Goal: Task Accomplishment & Management: Use online tool/utility

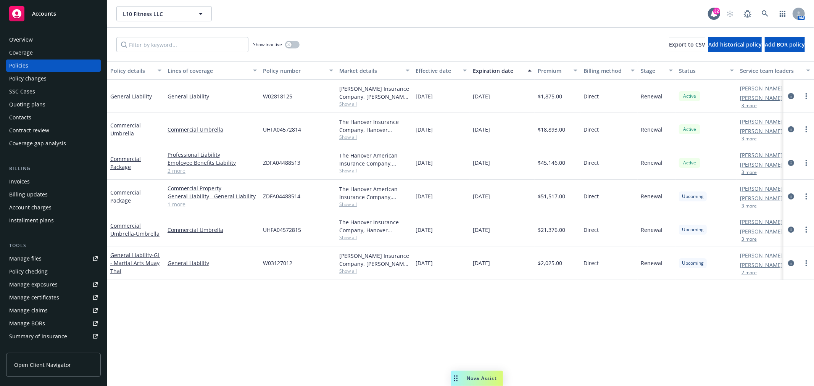
click at [56, 16] on div "Accounts" at bounding box center [53, 13] width 89 height 15
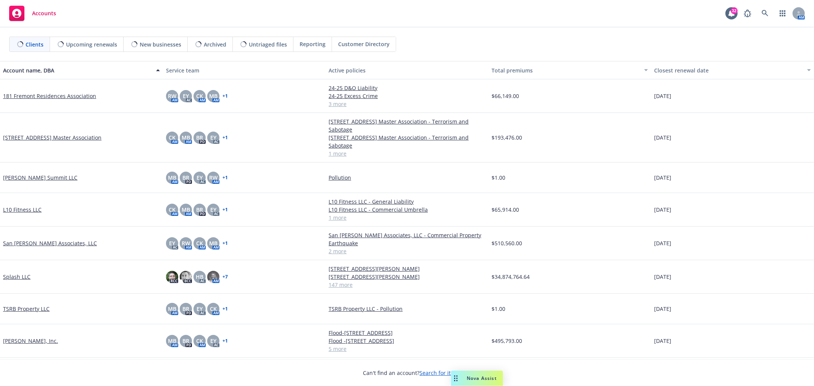
click at [20, 279] on link "Splash LLC" at bounding box center [16, 277] width 27 height 8
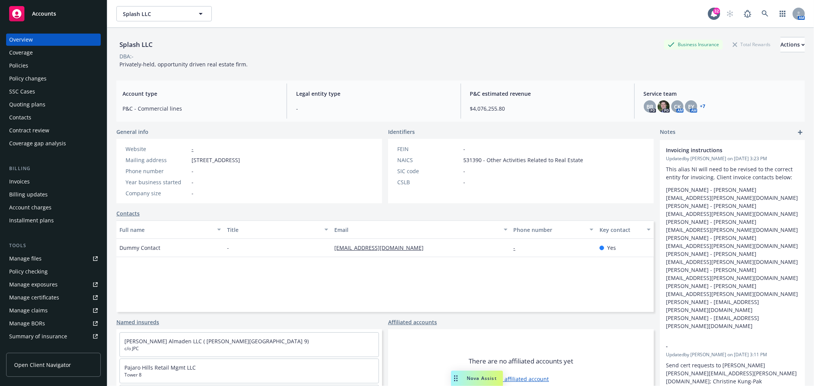
click at [18, 62] on div "Policies" at bounding box center [18, 66] width 19 height 12
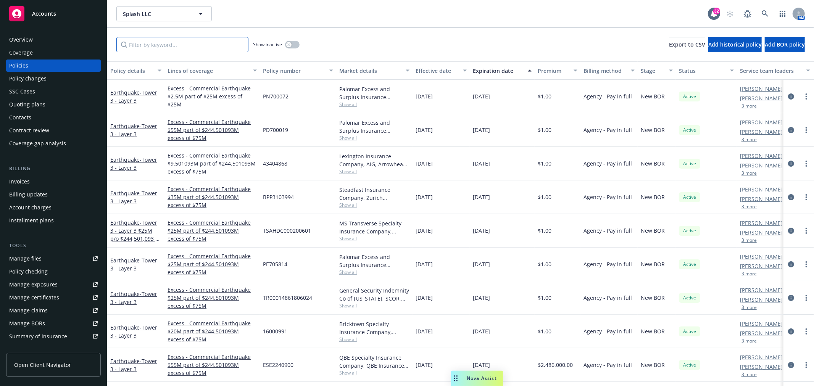
click at [206, 44] on input "Filter by keyword..." at bounding box center [182, 44] width 132 height 15
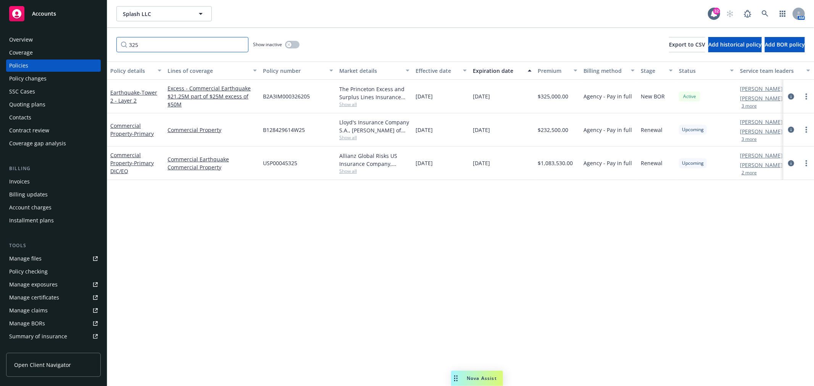
drag, startPoint x: 138, startPoint y: 48, endPoint x: 79, endPoint y: 45, distance: 58.9
click at [79, 45] on div "Accounts Overview Coverage Policies Policy changes SSC Cases Quoting plans Cont…" at bounding box center [407, 193] width 814 height 386
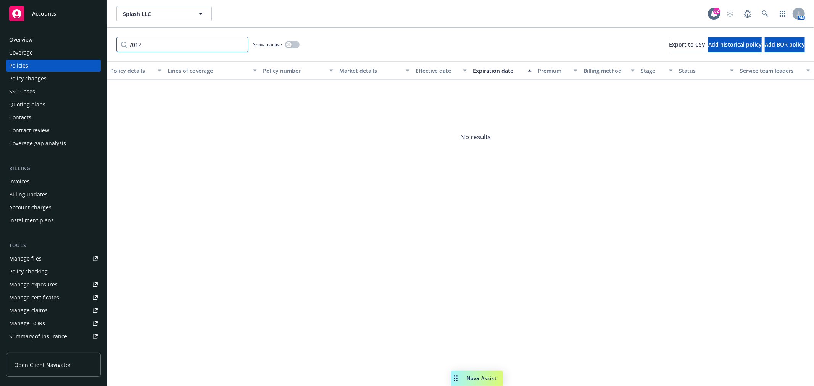
drag, startPoint x: 161, startPoint y: 45, endPoint x: 66, endPoint y: 52, distance: 95.7
click at [66, 52] on div "Accounts Overview Coverage Policies Policy changes SSC Cases Quoting plans Cont…" at bounding box center [407, 193] width 814 height 386
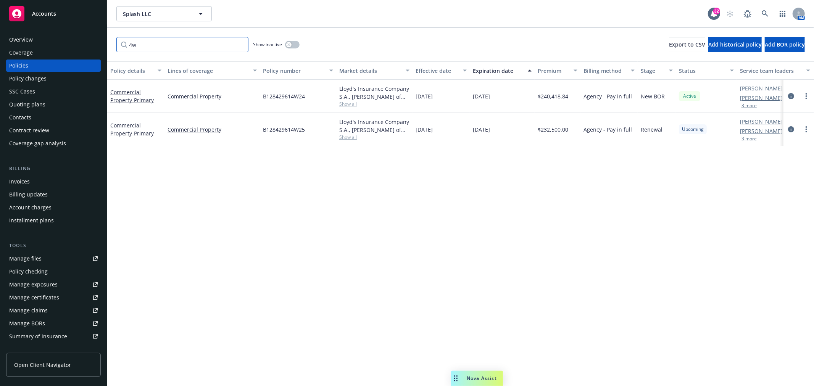
type input "4"
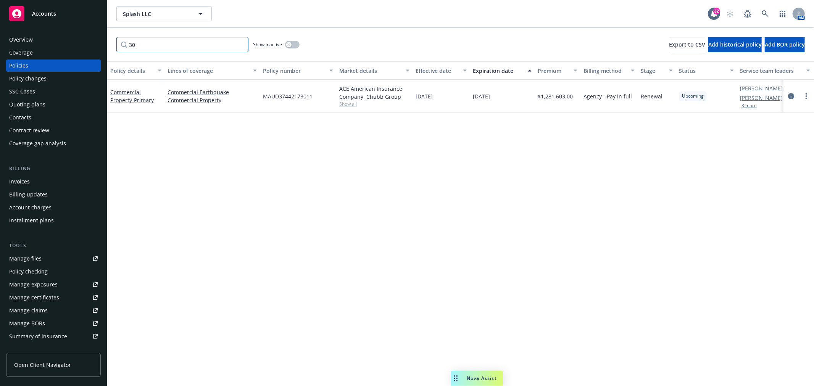
type input "3"
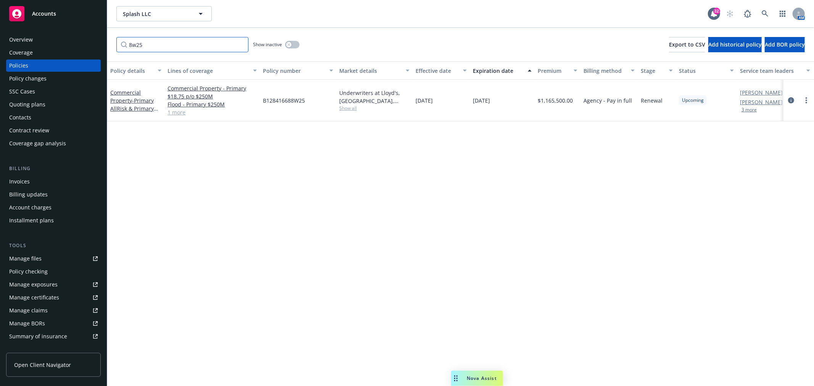
drag, startPoint x: 153, startPoint y: 45, endPoint x: 89, endPoint y: 45, distance: 64.9
click at [102, 45] on div "Accounts Overview Coverage Policies Policy changes SSC Cases Quoting plans Cont…" at bounding box center [407, 193] width 814 height 386
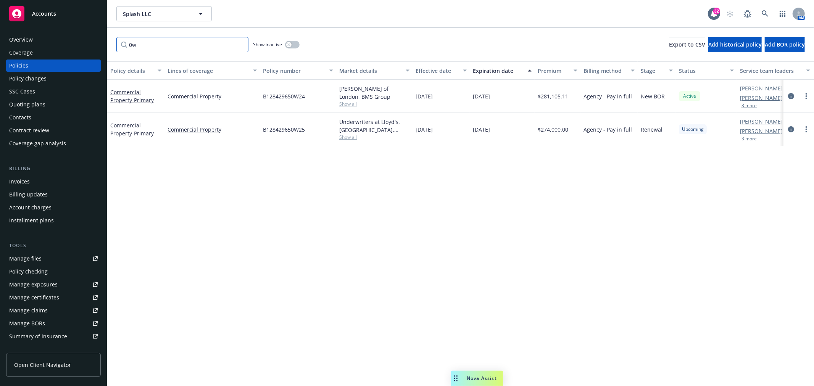
type input "0"
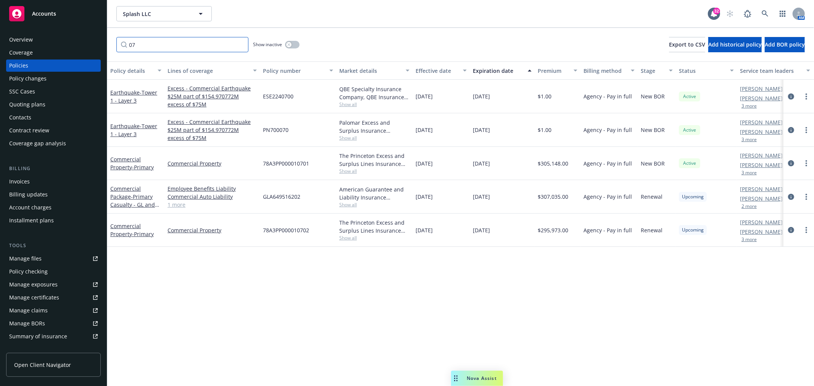
type input "0"
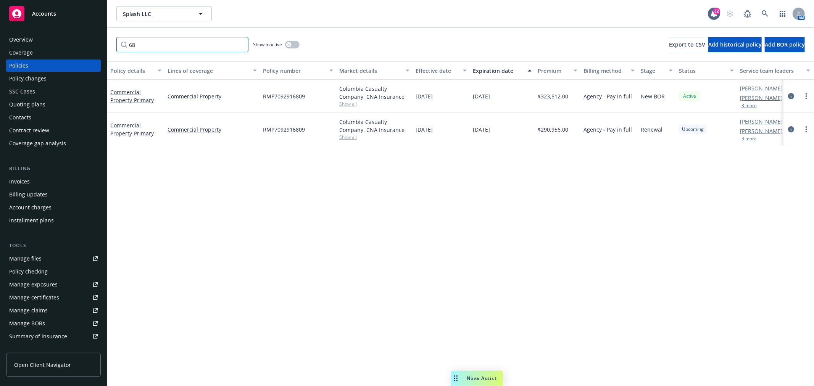
type input "6"
type input "4"
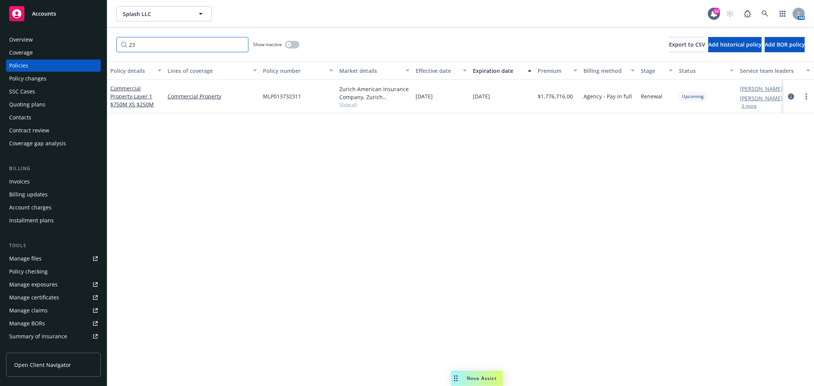
type input "2"
type input "5"
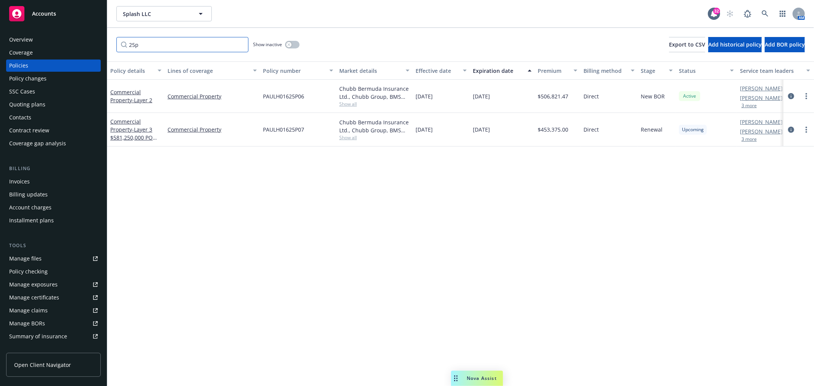
click at [158, 50] on input "25p" at bounding box center [182, 44] width 132 height 15
type input "2"
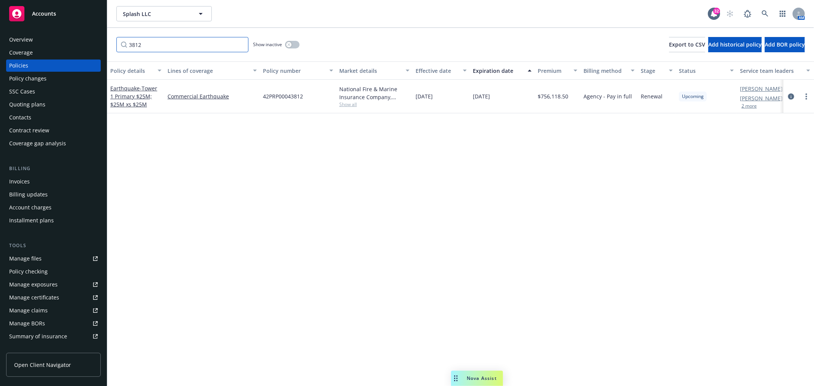
drag, startPoint x: 177, startPoint y: 48, endPoint x: 70, endPoint y: 55, distance: 107.8
click at [71, 54] on div "Accounts Overview Coverage Policies Policy changes SSC Cases Quoting plans Cont…" at bounding box center [407, 193] width 814 height 386
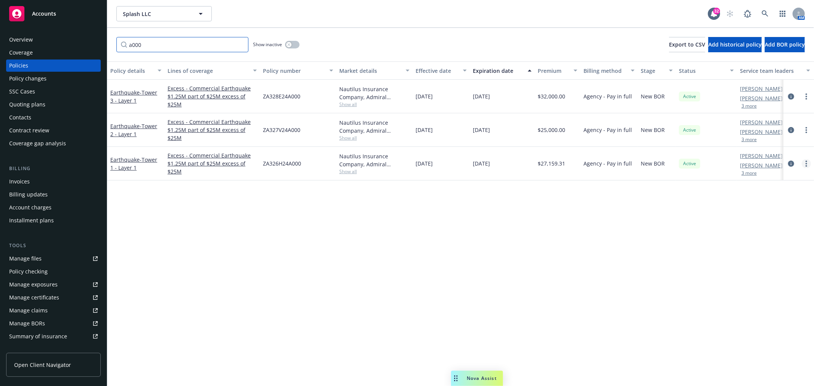
type input "a000"
click at [806, 163] on circle "more" at bounding box center [807, 164] width 2 height 2
click at [766, 196] on link "Renew with incumbent" at bounding box center [766, 194] width 90 height 15
select select "12"
select select "CA"
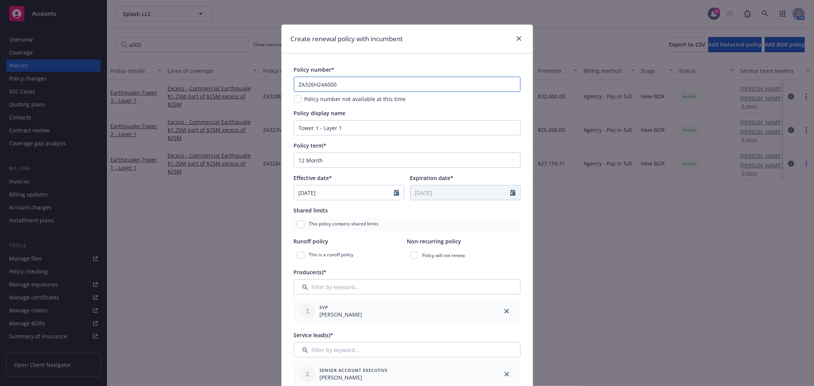
drag, startPoint x: 348, startPoint y: 85, endPoint x: 213, endPoint y: 83, distance: 134.7
click at [213, 83] on div "Create renewal policy with incumbent Policy number* ZA326H24A000 Policy number …" at bounding box center [407, 193] width 814 height 386
paste input "7V25"
type input "ZA327V25A000"
click at [373, 127] on input "Tower 1 - Layer 1" at bounding box center [407, 127] width 227 height 15
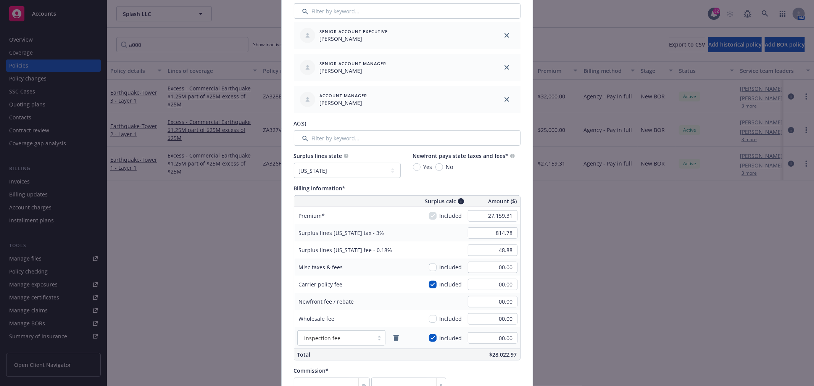
scroll to position [382, 0]
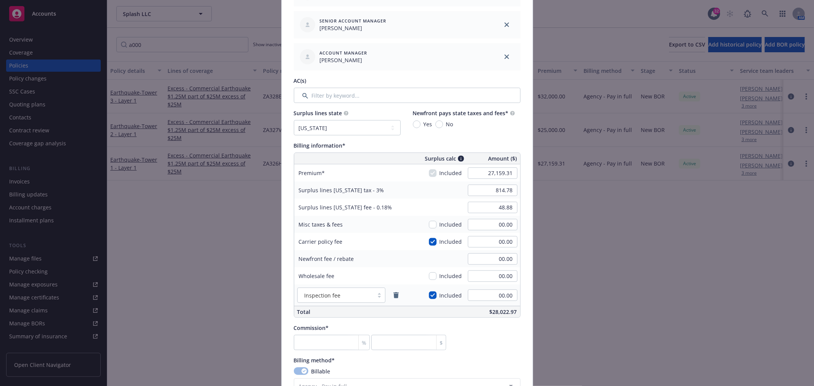
type input "Tower 1 - Layer 1 1.25M po 25M x 25M"
click at [485, 174] on input "27,159.31" at bounding box center [493, 173] width 50 height 11
type input "00.00"
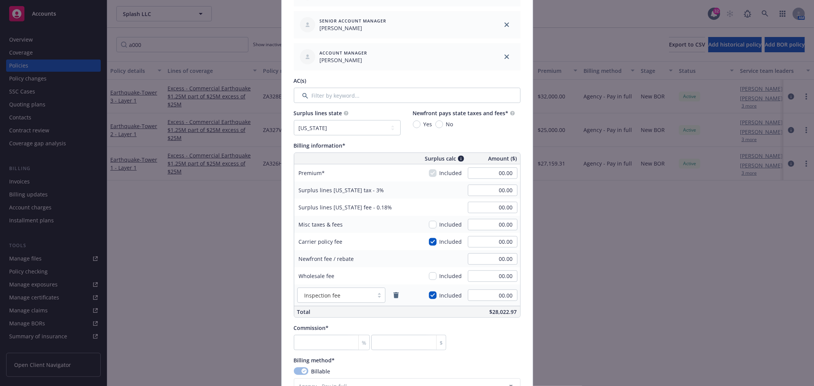
drag, startPoint x: 485, startPoint y: 180, endPoint x: 481, endPoint y: 195, distance: 15.7
click at [484, 183] on div "Surplus calc Amount ($) Premium Included 00.00 Surplus lines California tax - 3…" at bounding box center [407, 235] width 227 height 165
click at [413, 272] on div "Wholesale fee Included 00.00" at bounding box center [407, 275] width 226 height 17
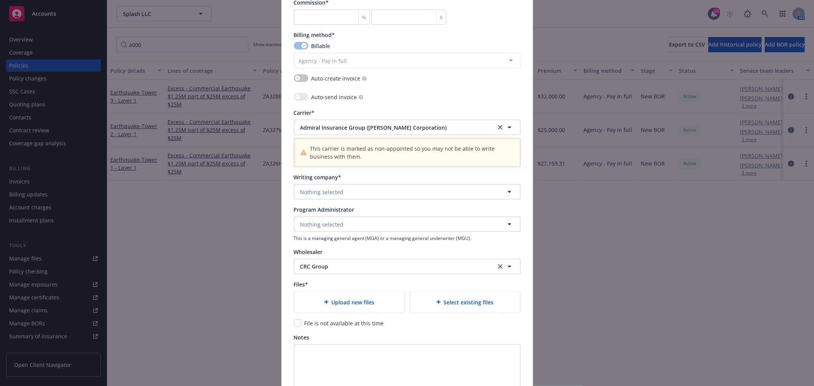
scroll to position [720, 0]
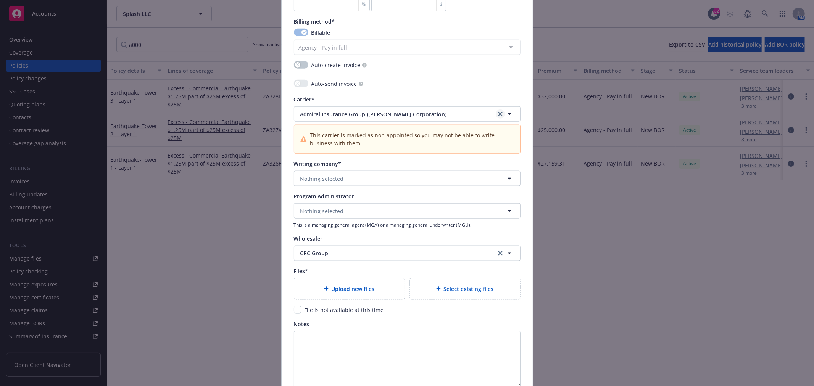
click at [498, 115] on icon "clear selection" at bounding box center [500, 114] width 5 height 5
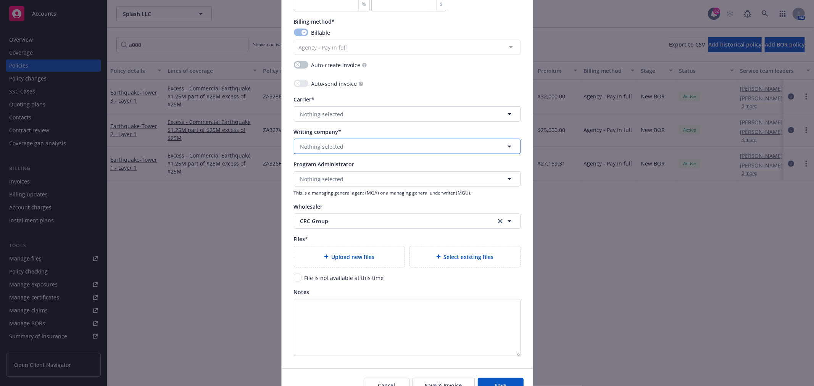
click at [343, 149] on button "Nothing selected" at bounding box center [407, 146] width 227 height 15
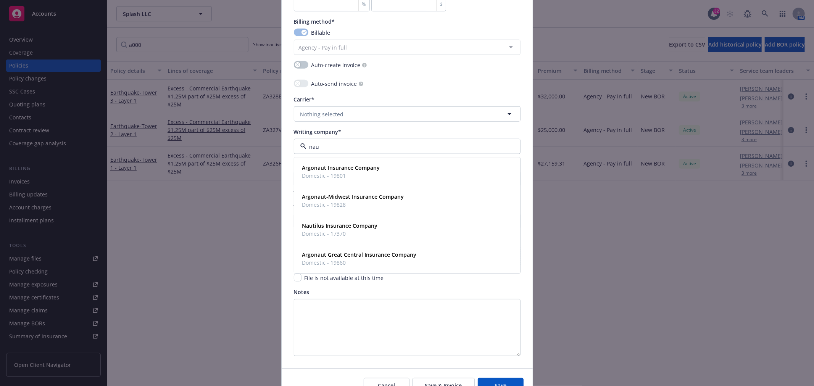
type input "naut"
click at [344, 227] on strong "Nautilus Insurance Company" at bounding box center [340, 225] width 76 height 7
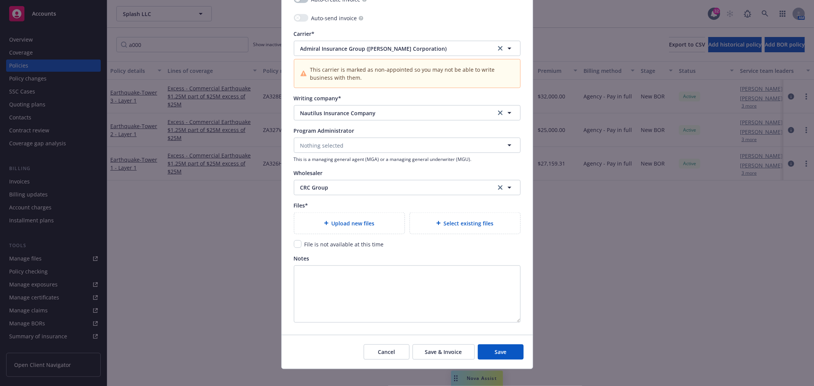
scroll to position [794, 0]
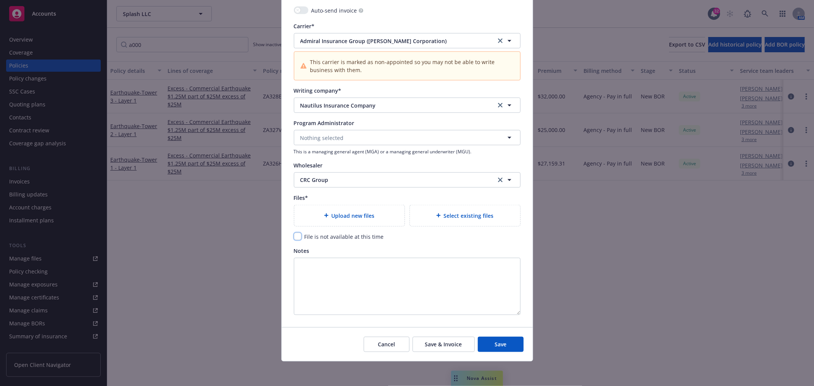
click at [295, 237] on input "checkbox" at bounding box center [298, 237] width 8 height 8
checkbox input "true"
click at [495, 344] on span "Save" at bounding box center [501, 344] width 12 height 7
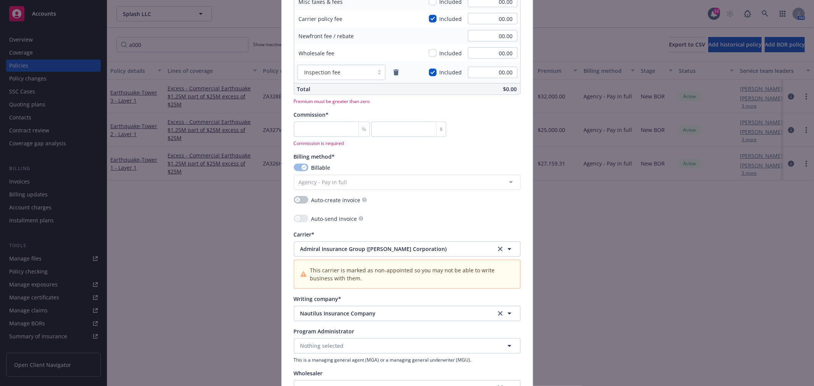
scroll to position [604, 0]
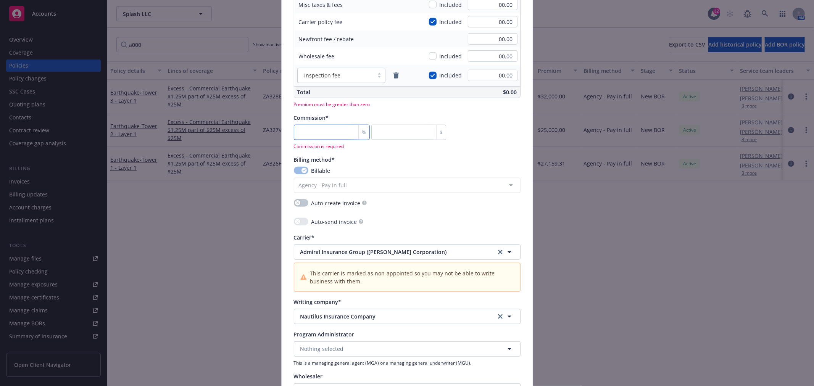
click at [340, 134] on input "number" at bounding box center [332, 132] width 76 height 15
type input "0"
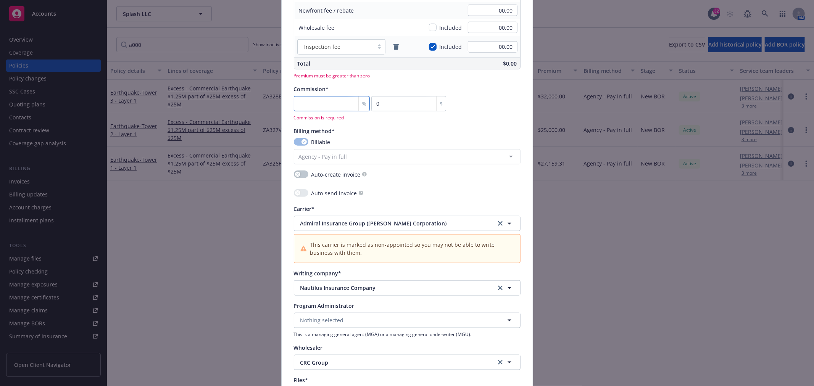
scroll to position [646, 0]
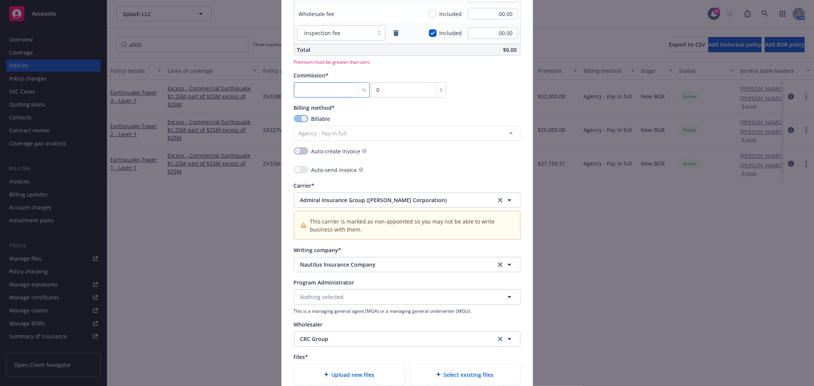
click at [302, 86] on input "number" at bounding box center [332, 89] width 76 height 15
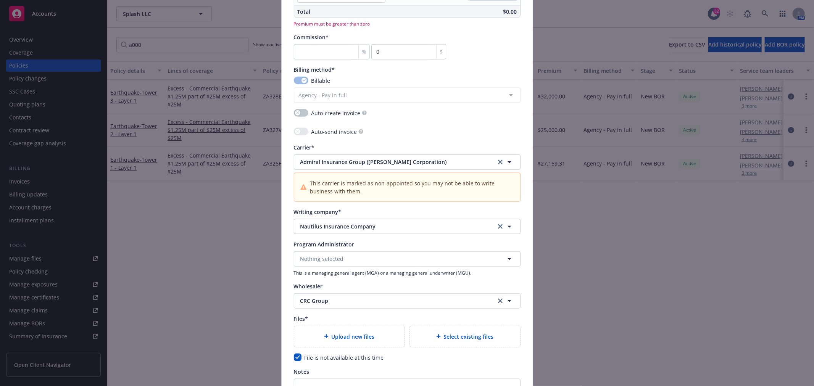
scroll to position [594, 0]
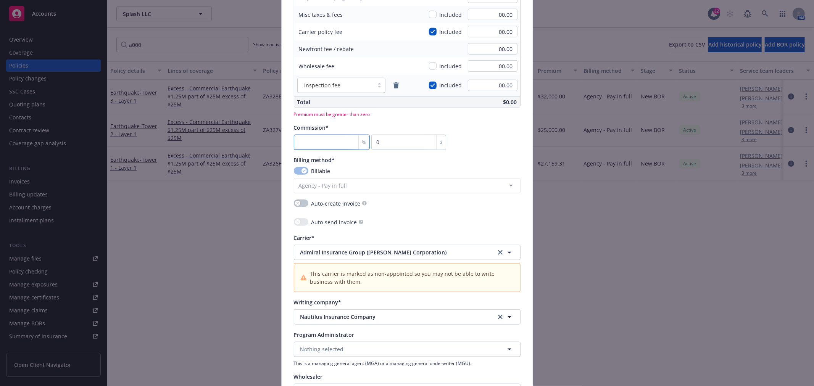
click at [300, 145] on input "number" at bounding box center [332, 142] width 76 height 15
type input "1"
drag, startPoint x: 417, startPoint y: 158, endPoint x: 379, endPoint y: 155, distance: 38.0
click at [416, 159] on div "Billing method*" at bounding box center [407, 160] width 227 height 8
click at [327, 139] on input "number" at bounding box center [332, 142] width 76 height 15
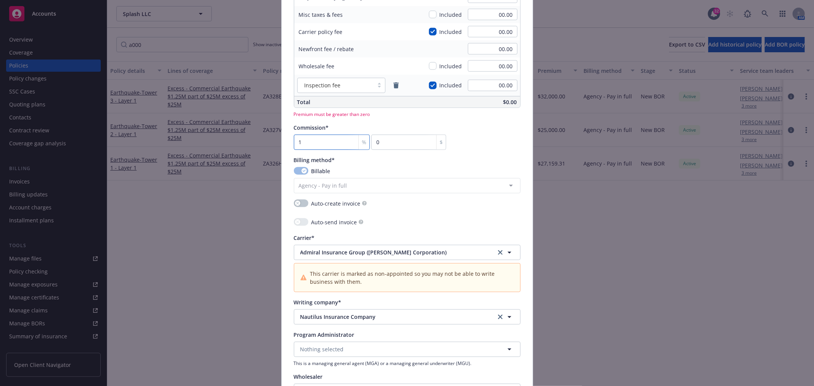
type input "1"
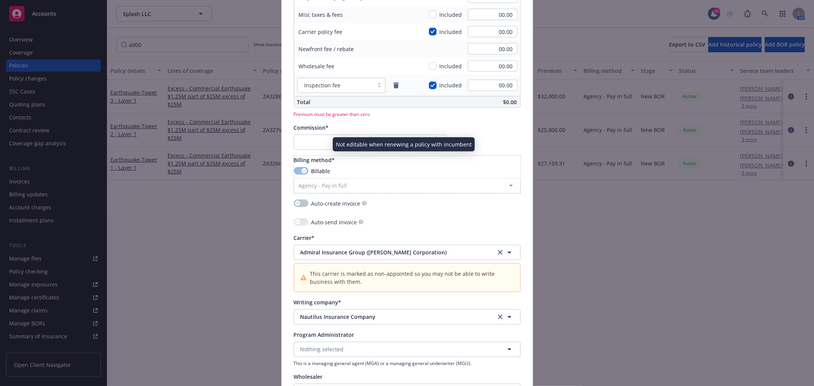
click at [382, 170] on div "Billable" at bounding box center [407, 171] width 227 height 8
drag, startPoint x: 521, startPoint y: 146, endPoint x: 403, endPoint y: 149, distance: 117.6
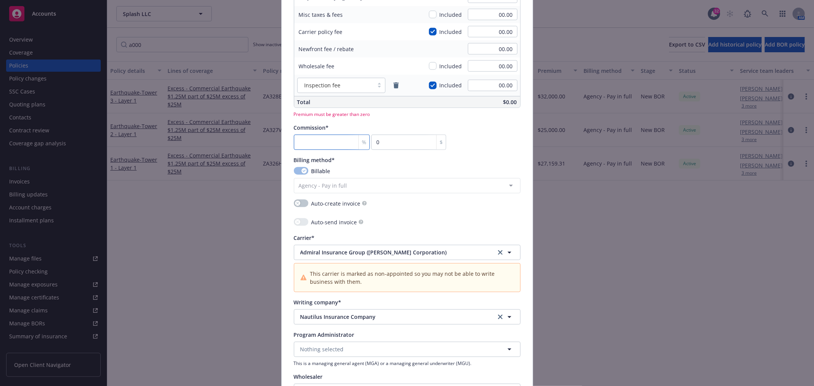
click at [338, 141] on input "number" at bounding box center [332, 142] width 76 height 15
type input "1"
click at [382, 159] on div "Billing method*" at bounding box center [407, 160] width 227 height 8
click at [326, 140] on input "number" at bounding box center [332, 142] width 76 height 15
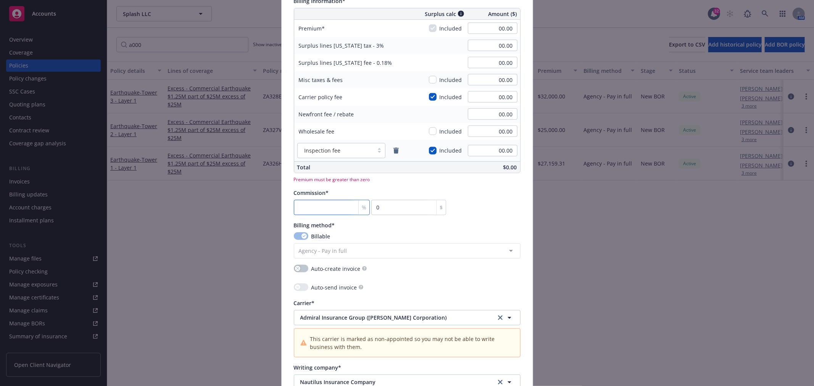
scroll to position [467, 0]
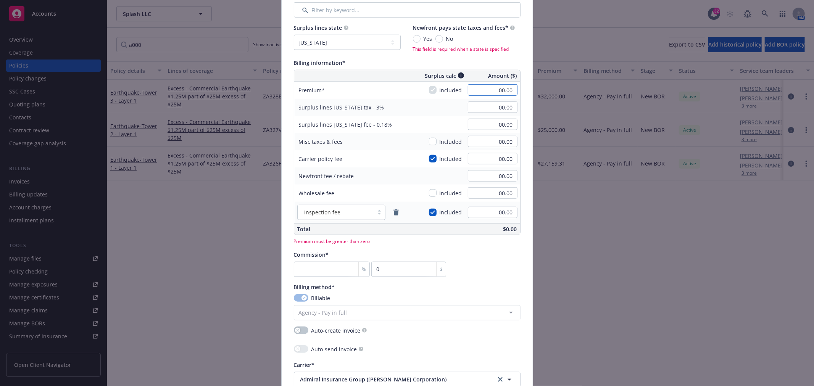
click at [482, 87] on input "00.00" at bounding box center [493, 89] width 50 height 11
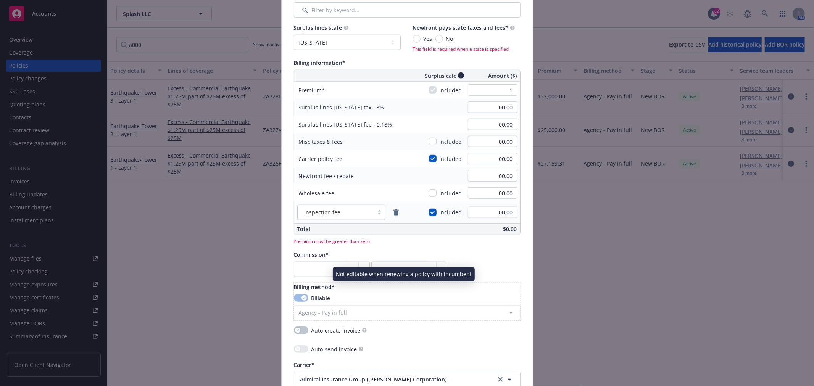
type input "1.00"
type input "0.03"
click at [476, 298] on div "Billable Agency - Pay in full Agency - Financed Agency - Installments Agency - …" at bounding box center [407, 307] width 227 height 26
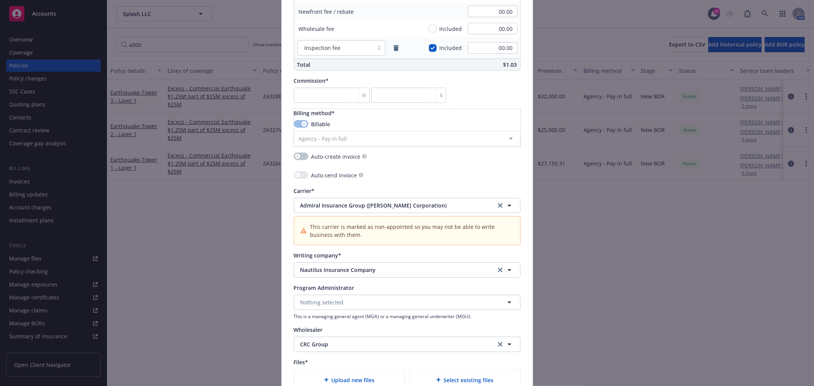
scroll to position [585, 0]
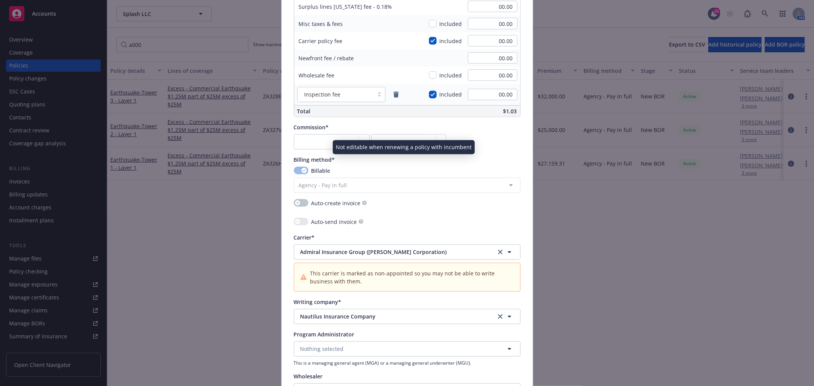
click at [497, 145] on div "Commission* % $" at bounding box center [407, 136] width 227 height 26
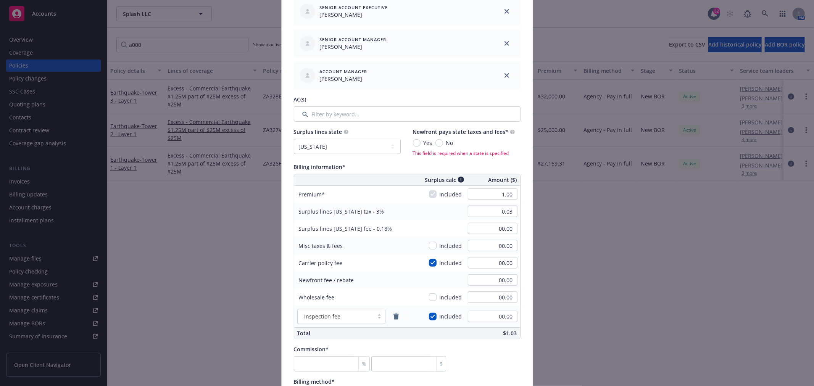
scroll to position [373, 0]
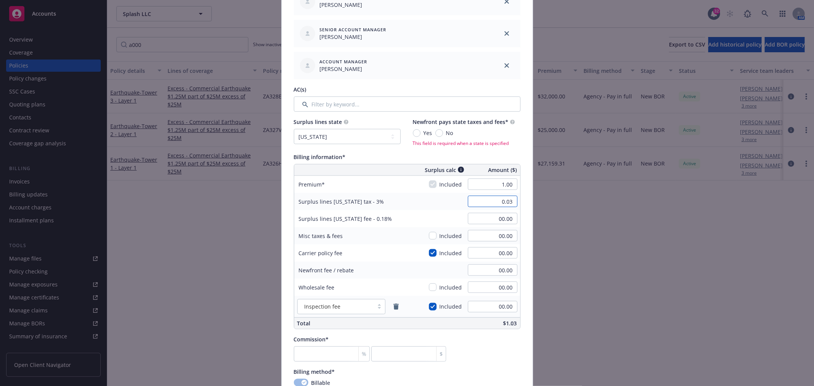
click at [486, 202] on input "0.03" at bounding box center [493, 201] width 50 height 11
click at [437, 133] on input "No" at bounding box center [439, 133] width 8 height 8
radio input "true"
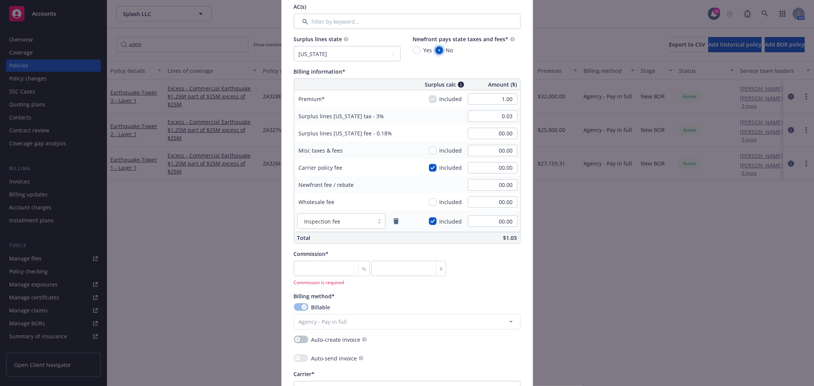
scroll to position [458, 0]
click at [490, 115] on input "0.03" at bounding box center [493, 113] width 50 height 11
click at [388, 52] on select "No surplus lines state Alaska Alabama Arkansas Arizona California Colorado Conn…" at bounding box center [347, 51] width 107 height 15
select select "NONE"
click at [294, 44] on select "No surplus lines state Alaska Alabama Arkansas Arizona California Colorado Conn…" at bounding box center [347, 51] width 107 height 15
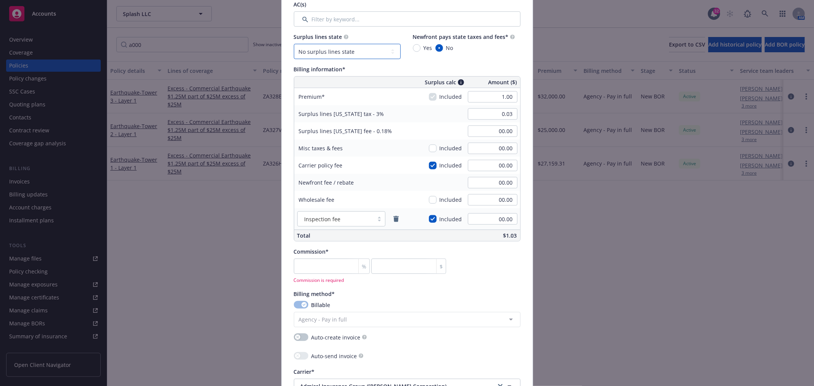
type input "00.00"
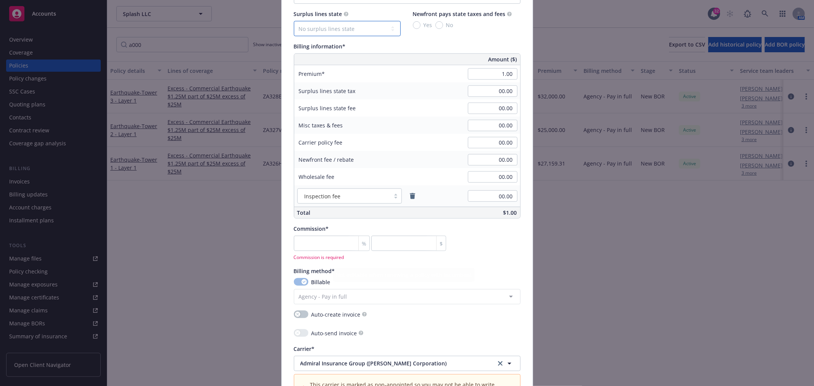
scroll to position [465, 0]
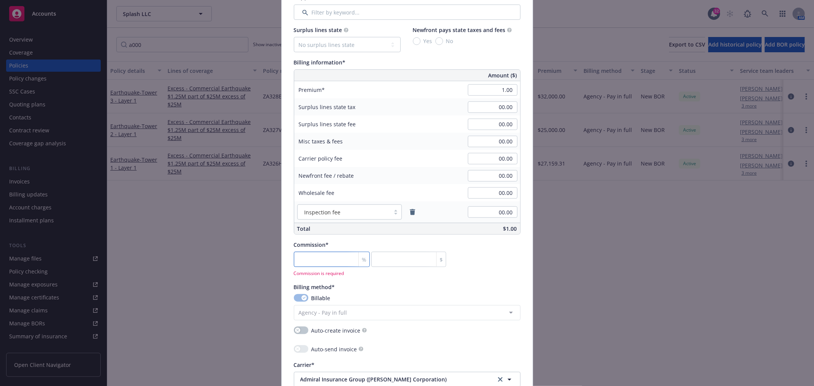
click at [333, 261] on input "number" at bounding box center [332, 259] width 76 height 15
type input "0"
click at [479, 272] on div "Policy number* ZA327V25A000 Policy number not available at this time Policy dis…" at bounding box center [407, 127] width 227 height 1052
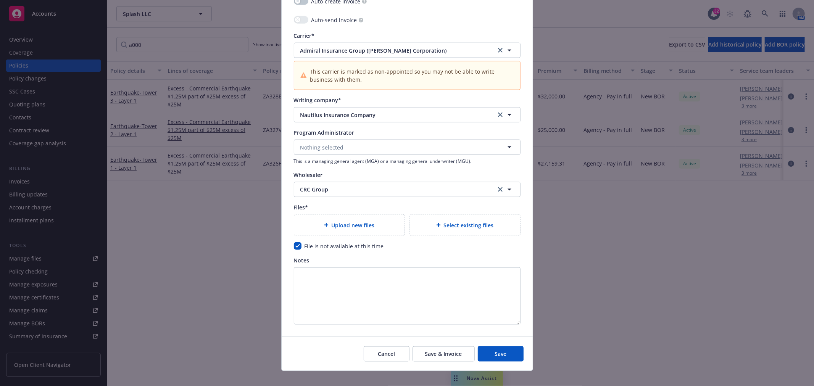
scroll to position [794, 0]
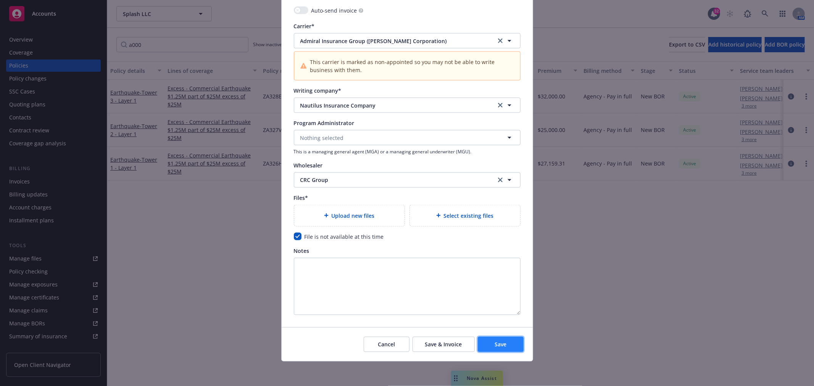
click at [490, 343] on button "Save" at bounding box center [501, 344] width 46 height 15
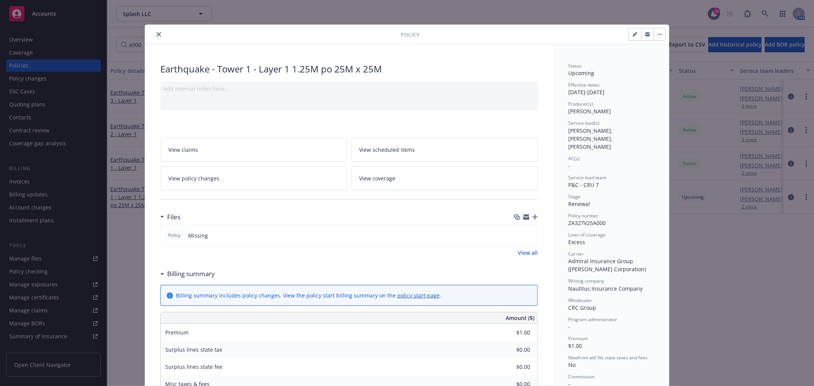
click at [156, 34] on icon "close" at bounding box center [158, 34] width 5 height 5
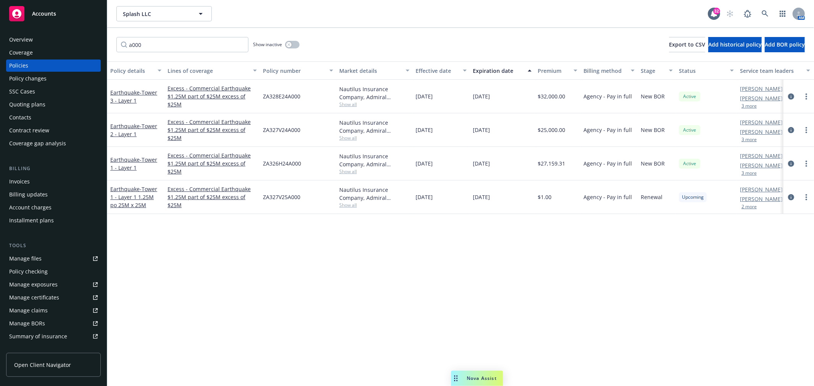
click at [158, 35] on div "a000 Show inactive Export to CSV Add historical policy Add BOR policy" at bounding box center [460, 45] width 707 height 34
click at [149, 52] on input "a000" at bounding box center [182, 44] width 132 height 15
drag, startPoint x: 155, startPoint y: 45, endPoint x: 93, endPoint y: 48, distance: 62.7
click at [93, 48] on div "Accounts Overview Coverage Policies Policy changes SSC Cases Quoting plans Cont…" at bounding box center [407, 193] width 814 height 386
type input "1793"
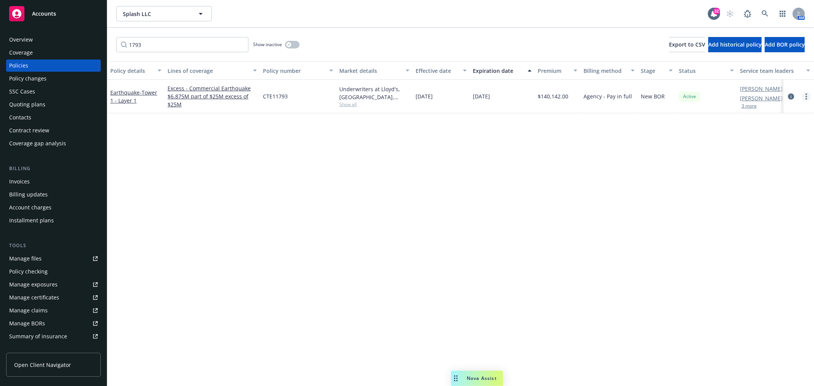
click at [806, 94] on circle "more" at bounding box center [807, 94] width 2 height 2
click at [765, 127] on link "Renew with incumbent" at bounding box center [766, 126] width 90 height 15
select select "12"
select select "CA"
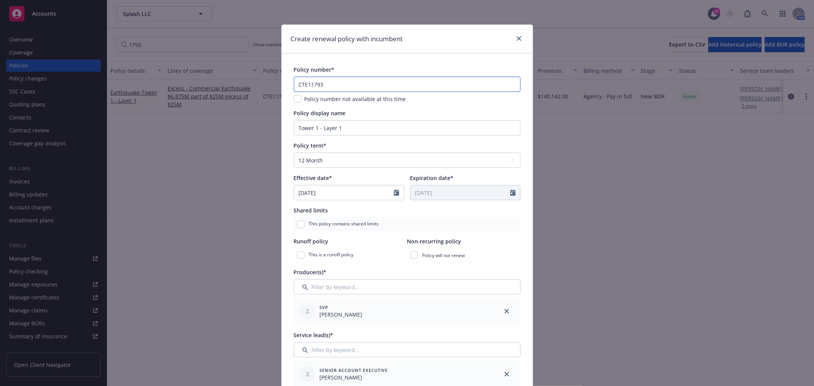
drag, startPoint x: 340, startPoint y: 85, endPoint x: 243, endPoint y: 82, distance: 97.0
click at [243, 82] on div "Create renewal policy with incumbent Policy number* CTE11793 Policy number not …" at bounding box center [407, 193] width 814 height 386
paste input "013226"
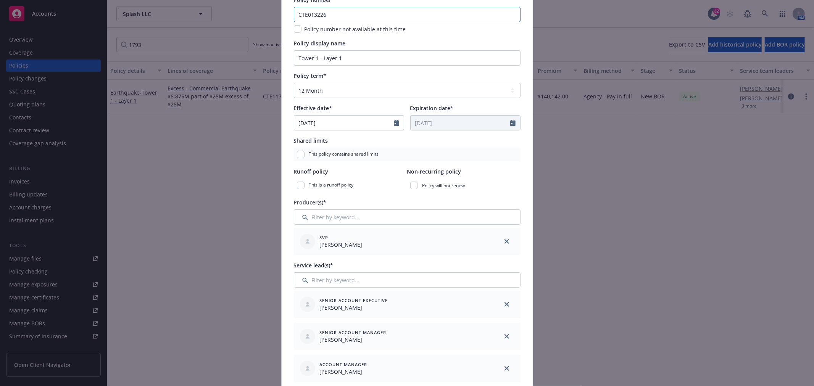
scroll to position [85, 0]
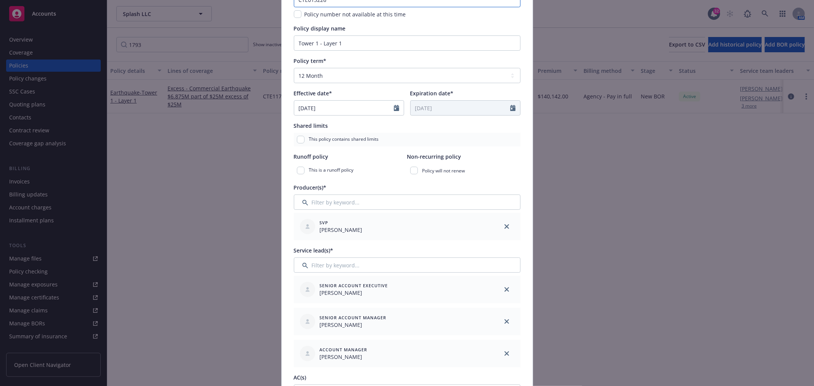
type input "CTE013226"
click at [384, 40] on input "Tower 1 - Layer 1" at bounding box center [407, 42] width 227 height 15
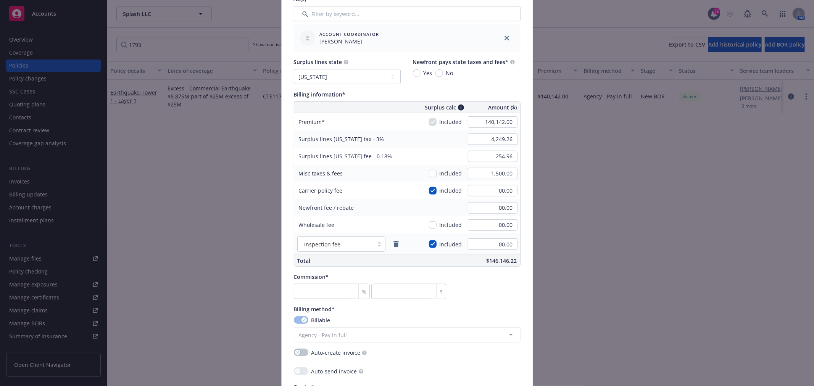
scroll to position [466, 0]
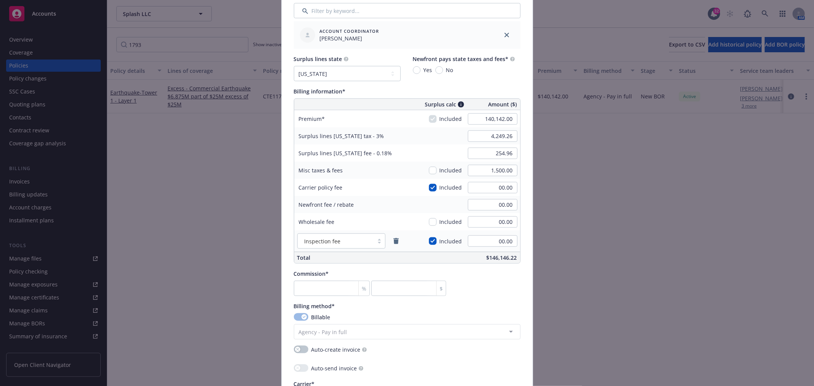
type input "Tower 1 - Layer 1 6.875M po 25M x 25M"
click at [485, 115] on input "140,142.00" at bounding box center [493, 118] width 50 height 11
type input "00.00"
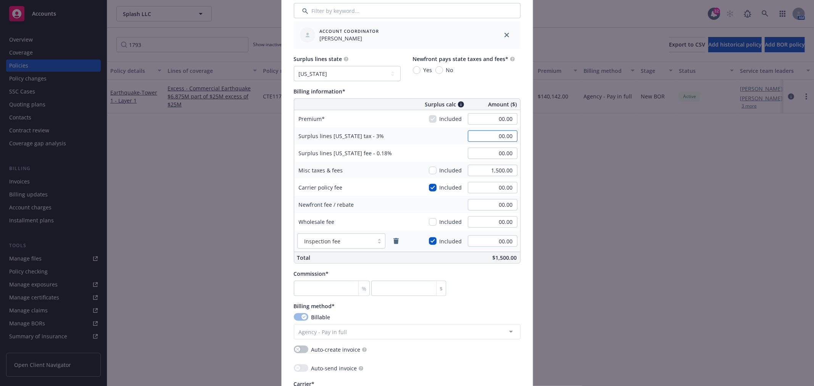
click at [482, 142] on input "00.00" at bounding box center [493, 136] width 50 height 11
type input "00.00"
click at [488, 158] on input "00.00" at bounding box center [493, 153] width 50 height 11
click at [485, 170] on input "1,500.00" at bounding box center [493, 170] width 50 height 11
type input "00.00"
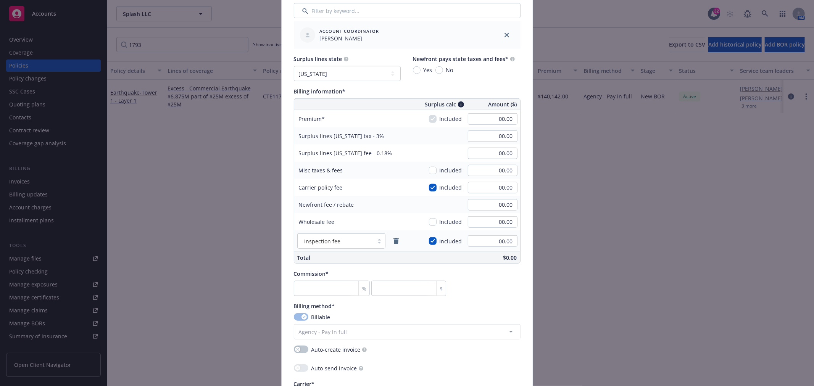
click at [490, 126] on div "00.00" at bounding box center [492, 119] width 55 height 17
click at [486, 124] on input "00.00" at bounding box center [493, 118] width 50 height 11
type input "1"
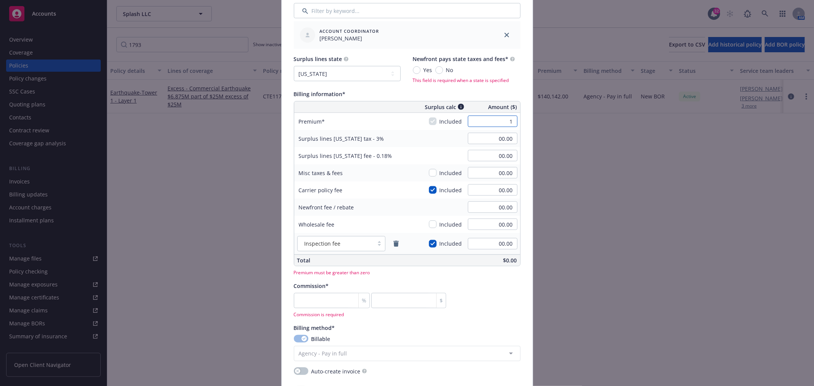
click at [501, 118] on input "1" at bounding box center [493, 121] width 50 height 11
click at [509, 121] on input "1" at bounding box center [493, 121] width 50 height 11
type input "1.00"
type input "0.03"
click at [487, 133] on input "0.03" at bounding box center [493, 138] width 50 height 11
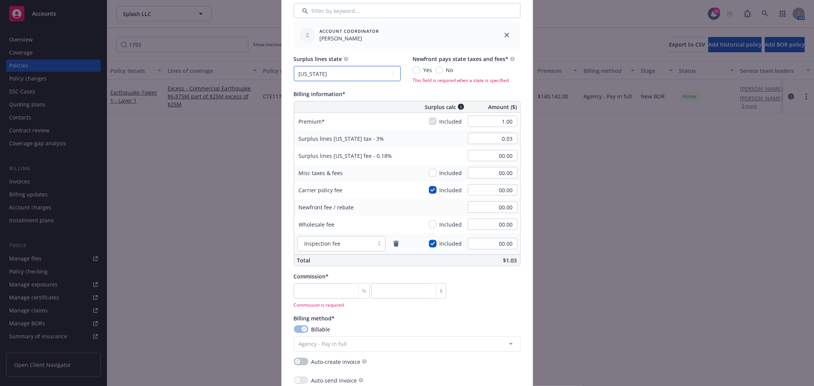
drag, startPoint x: 365, startPoint y: 71, endPoint x: 377, endPoint y: 71, distance: 12.2
click at [365, 71] on select "No surplus lines state Alaska Alabama Arkansas Arizona California Colorado Conn…" at bounding box center [347, 73] width 107 height 15
select select "NONE"
click at [294, 66] on select "No surplus lines state Alaska Alabama Arkansas Arizona California Colorado Conn…" at bounding box center [347, 73] width 107 height 15
type input "00.00"
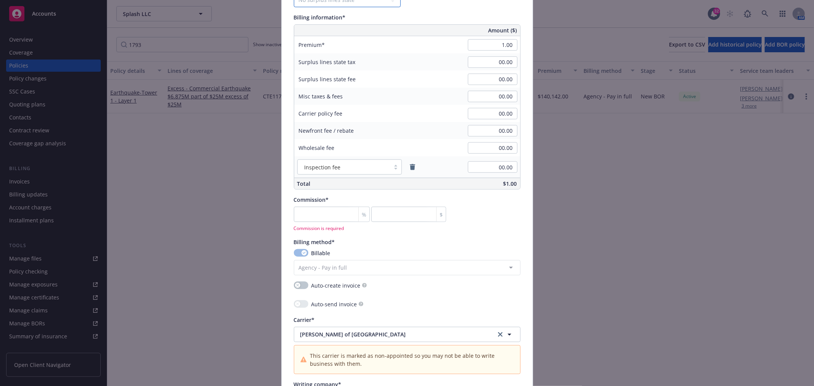
scroll to position [551, 0]
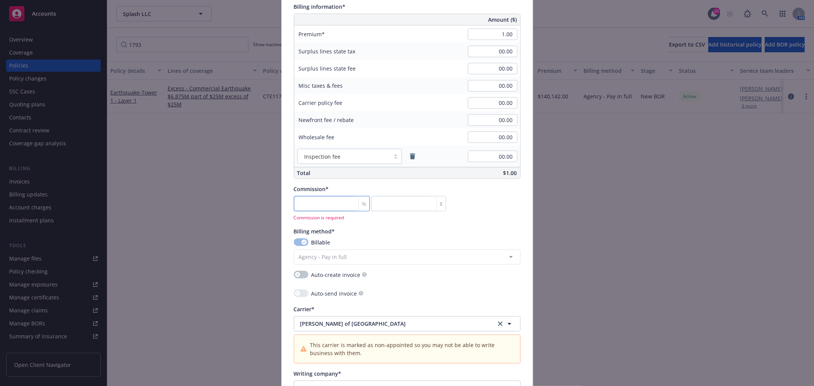
click at [321, 208] on input "number" at bounding box center [332, 203] width 76 height 15
type input "0"
click at [489, 223] on div "Policy number* CTE013226 Policy number not available at this time Policy displa…" at bounding box center [407, 61] width 227 height 1093
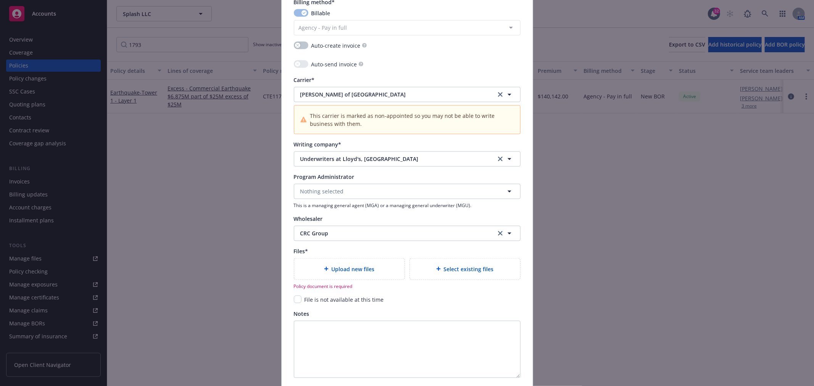
scroll to position [844, 0]
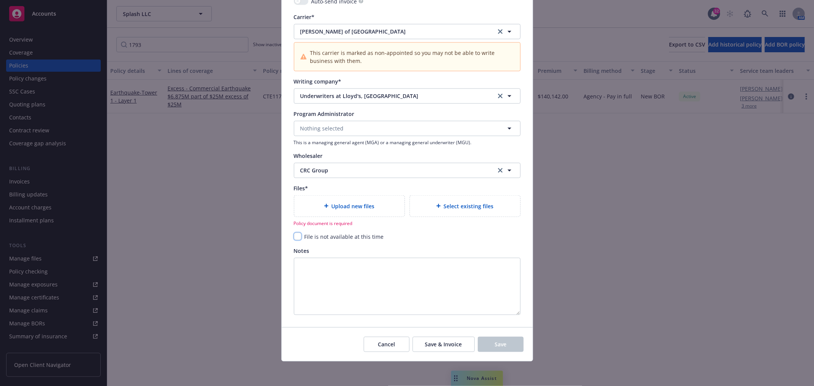
click at [294, 238] on input "checkbox" at bounding box center [298, 237] width 8 height 8
checkbox input "true"
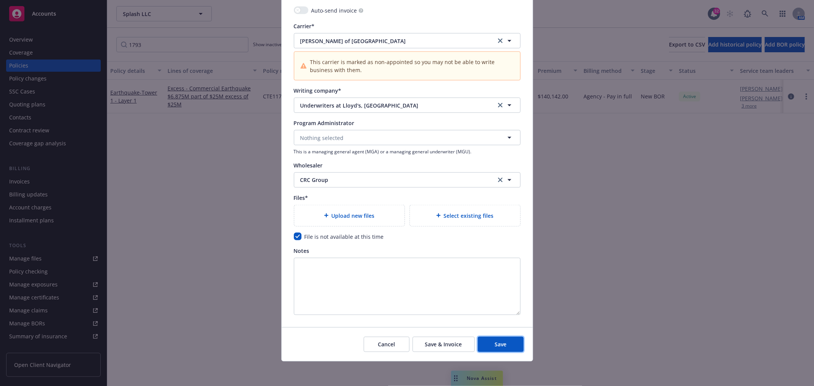
drag, startPoint x: 493, startPoint y: 344, endPoint x: 500, endPoint y: 325, distance: 20.4
click at [495, 343] on span "Save" at bounding box center [501, 344] width 12 height 7
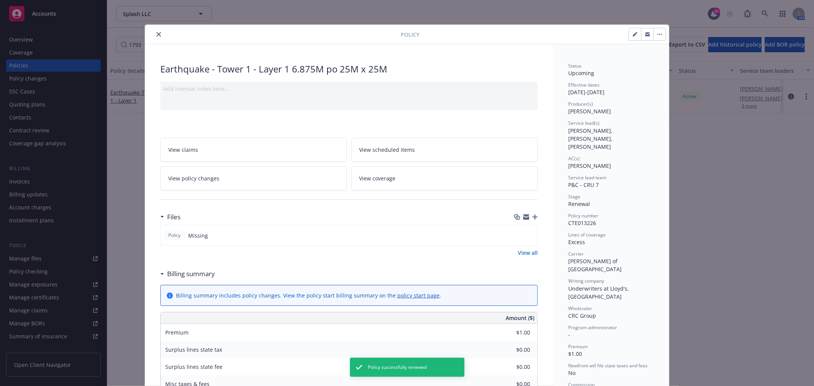
click at [156, 34] on icon "close" at bounding box center [158, 34] width 5 height 5
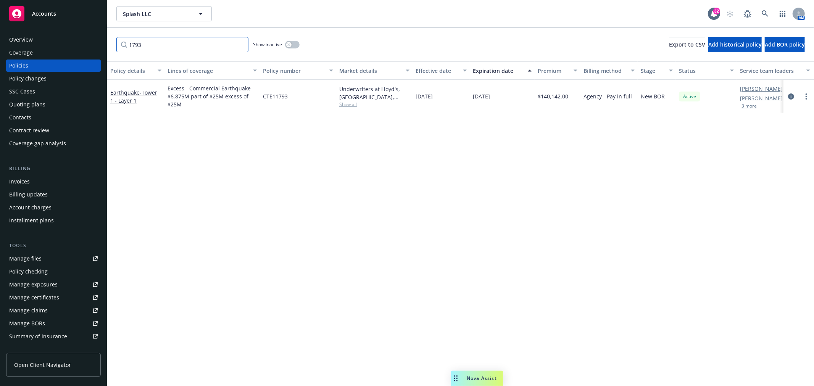
drag, startPoint x: 169, startPoint y: 45, endPoint x: 89, endPoint y: 48, distance: 80.6
click at [60, 54] on div "Accounts Overview Coverage Policies Policy changes SSC Cases Quoting plans Cont…" at bounding box center [407, 193] width 814 height 386
type input "226"
click at [130, 100] on span "- Tower 1 - Layer 1 6.875M po 25M x 25M" at bounding box center [133, 96] width 47 height 23
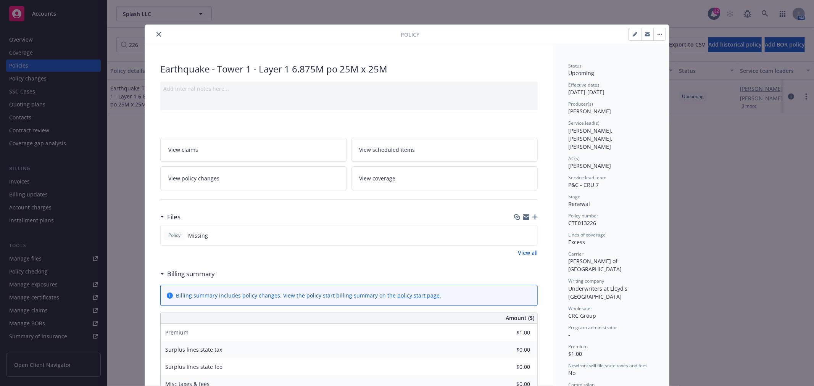
scroll to position [23, 0]
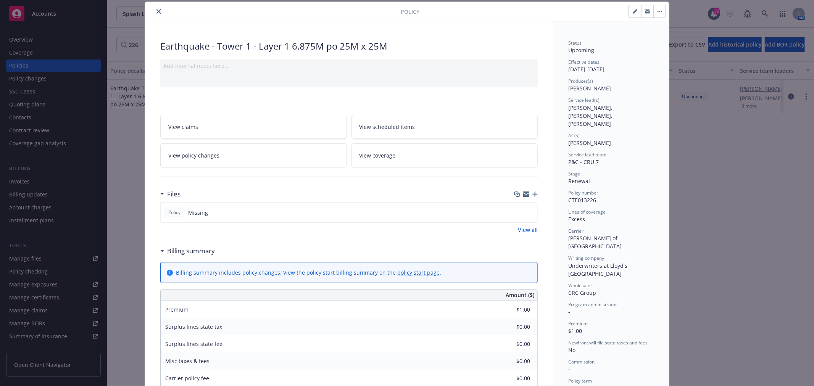
click at [633, 10] on icon "button" at bounding box center [635, 11] width 5 height 5
select select "RENEWAL"
select select "12"
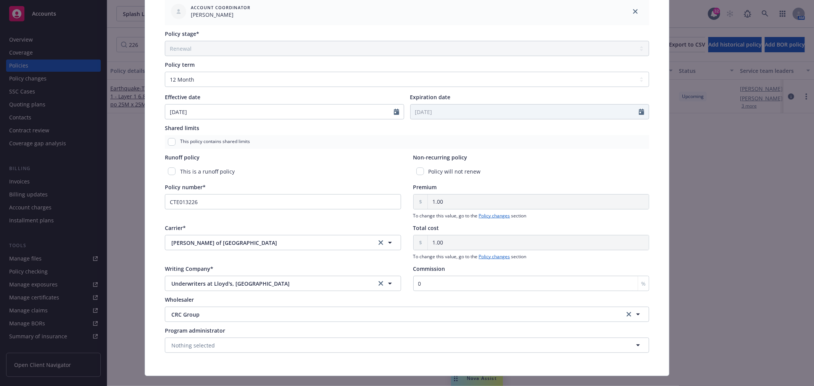
scroll to position [319, 0]
drag, startPoint x: 201, startPoint y: 203, endPoint x: 136, endPoint y: 199, distance: 65.0
click at [136, 199] on div "Edit policy details Cancel Save Policy type* Earthquake Display name Tower 1 - …" at bounding box center [407, 193] width 814 height 386
paste input "4"
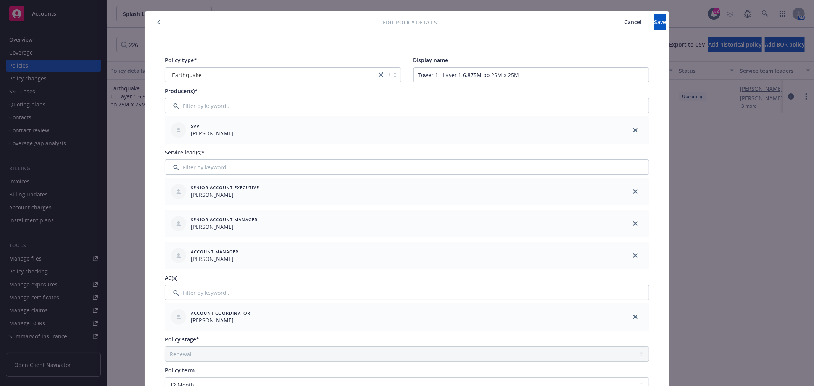
scroll to position [0, 0]
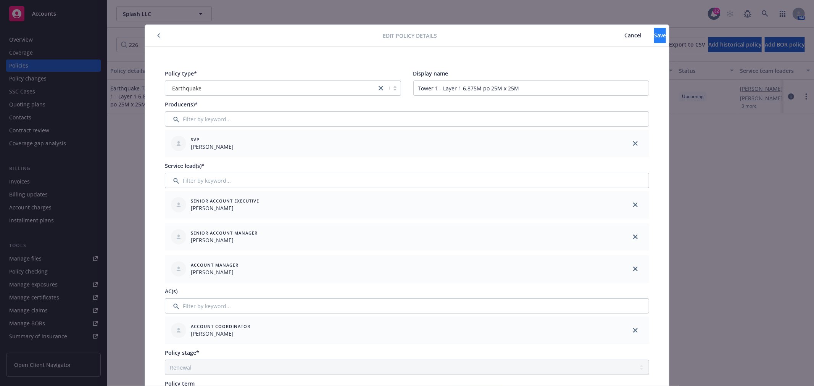
type input "CTE013224"
drag, startPoint x: 642, startPoint y: 37, endPoint x: 430, endPoint y: 33, distance: 211.8
click at [654, 35] on button "Save" at bounding box center [660, 35] width 12 height 15
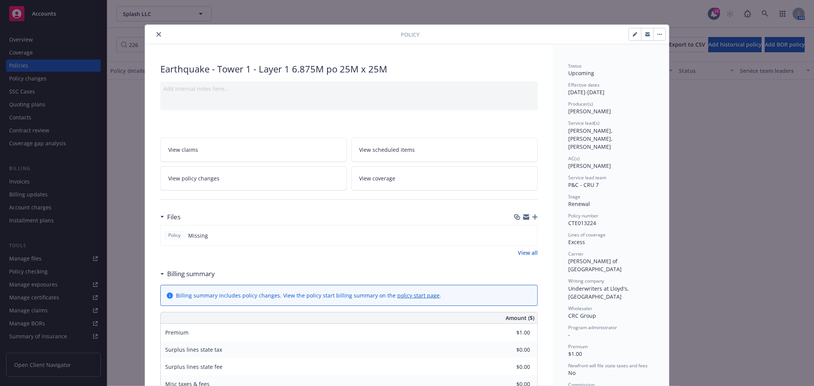
click at [156, 34] on icon "close" at bounding box center [158, 34] width 5 height 5
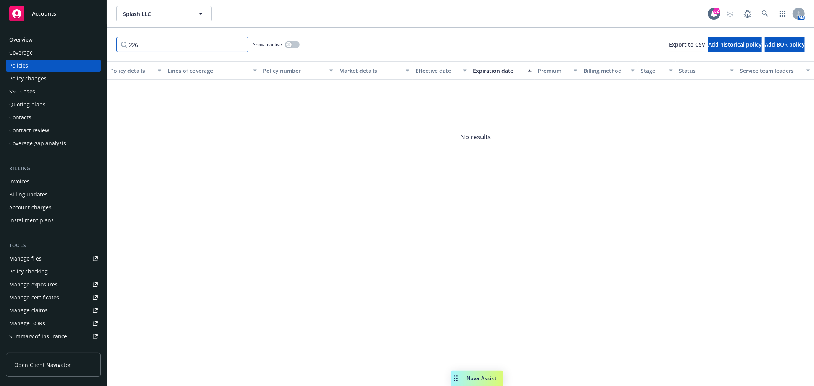
drag, startPoint x: 147, startPoint y: 40, endPoint x: 90, endPoint y: 48, distance: 57.3
click at [93, 47] on div "Accounts Overview Coverage Policies Policy changes SSC Cases Quoting plans Cont…" at bounding box center [407, 193] width 814 height 386
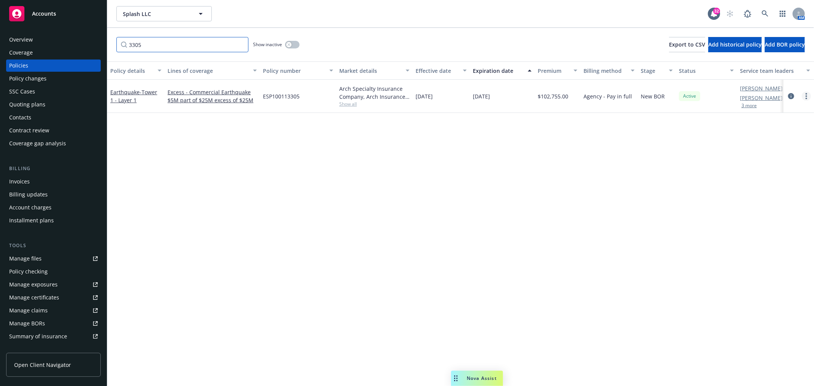
type input "3305"
click at [806, 96] on icon "more" at bounding box center [807, 96] width 2 height 6
click at [757, 128] on link "Renew with incumbent" at bounding box center [766, 126] width 90 height 15
select select "12"
select select "CA"
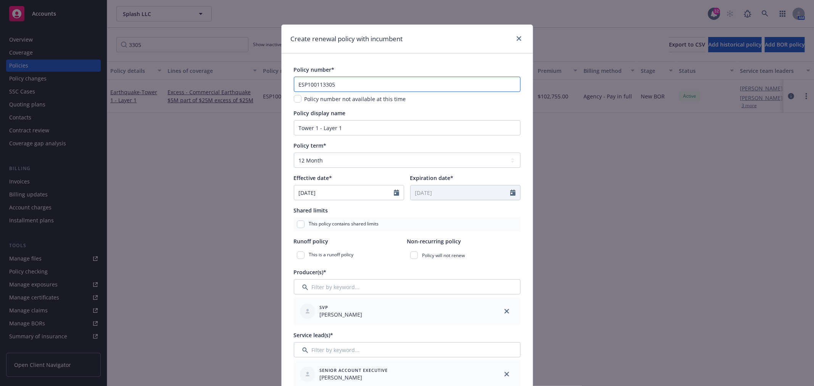
drag, startPoint x: 365, startPoint y: 83, endPoint x: 237, endPoint y: 84, distance: 127.8
click at [237, 84] on div "Create renewal policy with incumbent Policy number* ESP100113305 Policy number …" at bounding box center [407, 193] width 814 height 386
paste input "6"
type input "ESP100113306"
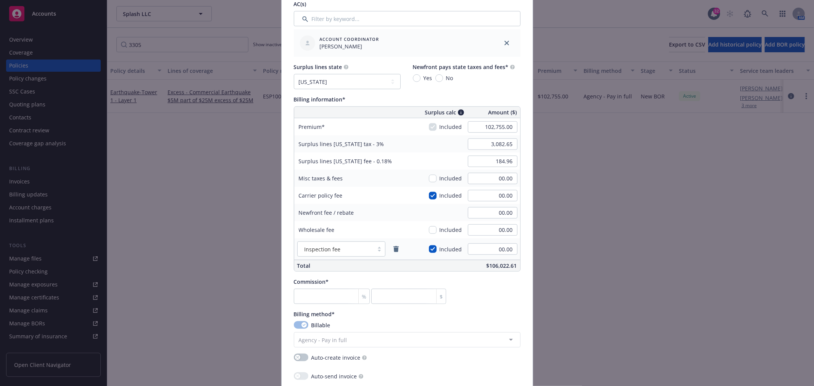
scroll to position [466, 0]
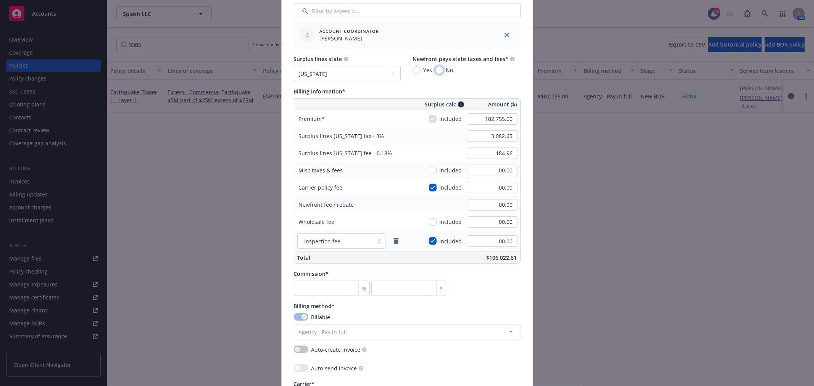
click at [437, 70] on input "No" at bounding box center [439, 70] width 8 height 8
radio input "true"
click at [386, 76] on select "No surplus lines state Alaska Alabama Arkansas Arizona California Colorado Conn…" at bounding box center [347, 73] width 107 height 15
select select "NONE"
click at [294, 66] on select "No surplus lines state Alaska Alabama Arkansas Arizona California Colorado Conn…" at bounding box center [347, 73] width 107 height 15
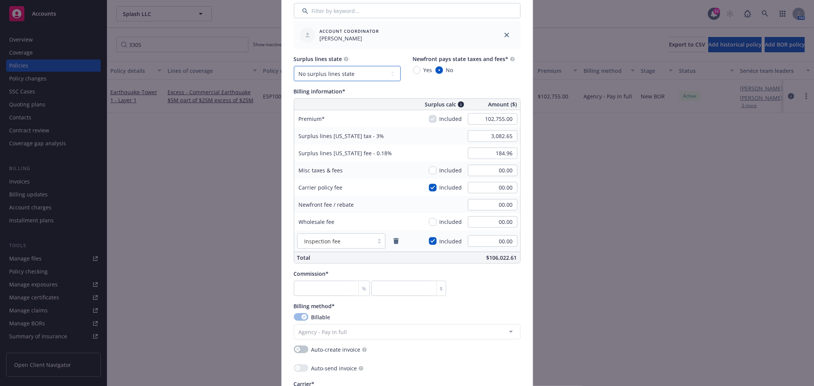
type input "00.00"
click at [465, 115] on div "102,755.00" at bounding box center [492, 119] width 55 height 17
click at [483, 115] on input "102,755.00" at bounding box center [493, 118] width 50 height 11
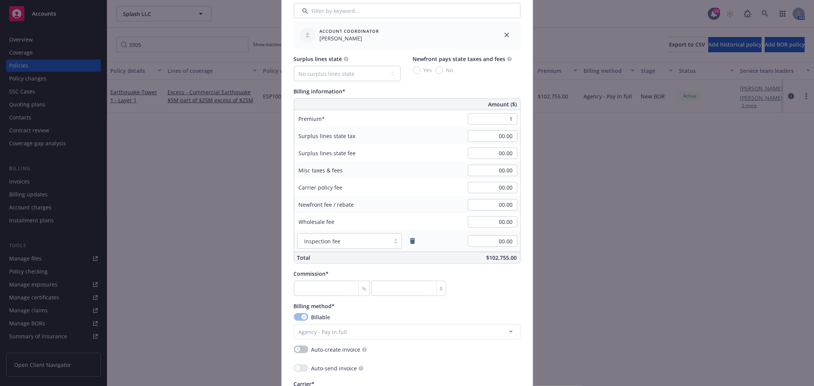
type input "1.00"
click at [436, 262] on div "$1.00" at bounding box center [462, 257] width 116 height 11
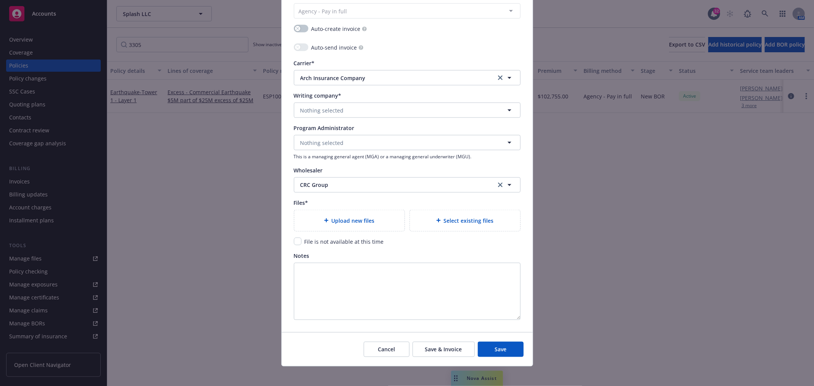
scroll to position [793, 0]
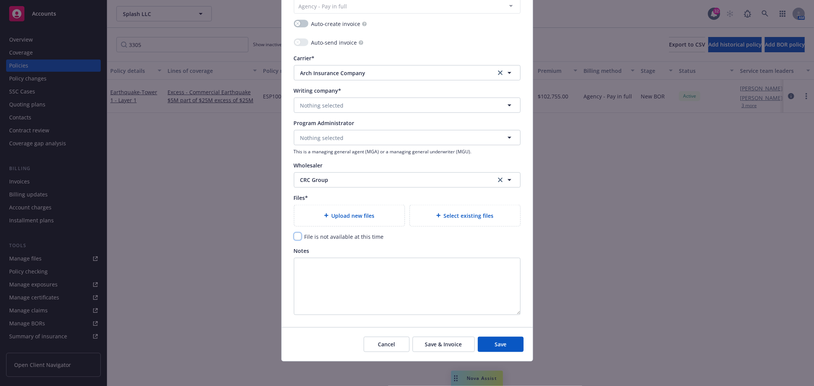
click at [294, 235] on input "checkbox" at bounding box center [298, 237] width 8 height 8
checkbox input "true"
drag, startPoint x: 490, startPoint y: 343, endPoint x: 464, endPoint y: 330, distance: 29.7
click at [490, 342] on button "Save" at bounding box center [501, 344] width 46 height 15
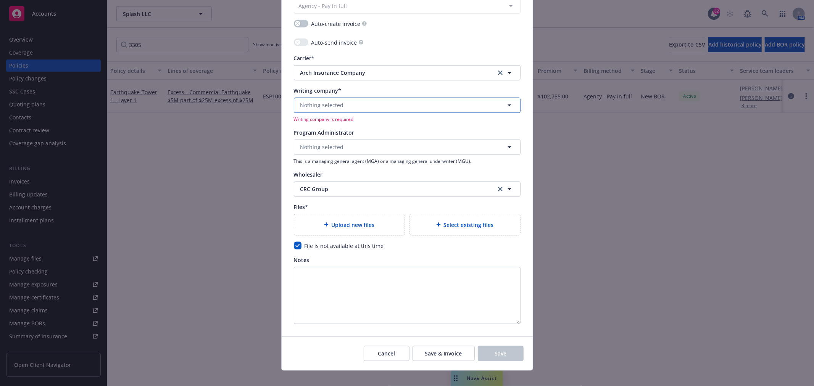
click at [392, 102] on button "Nothing selected" at bounding box center [407, 105] width 227 height 15
click at [358, 104] on button "Nothing selected" at bounding box center [407, 105] width 227 height 15
click at [374, 145] on button "Nothing selected" at bounding box center [407, 147] width 227 height 15
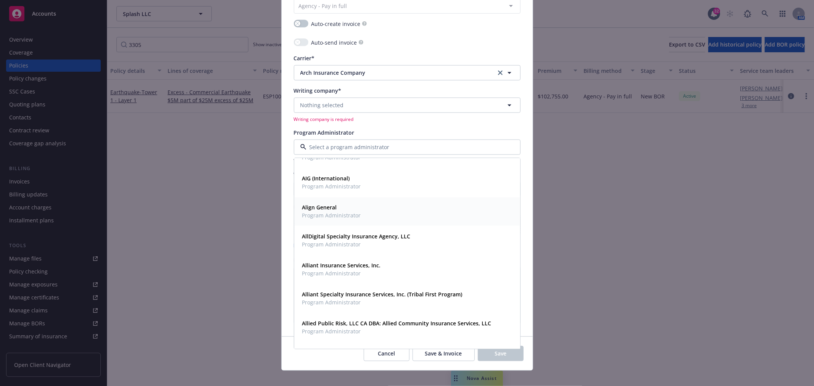
scroll to position [127, 0]
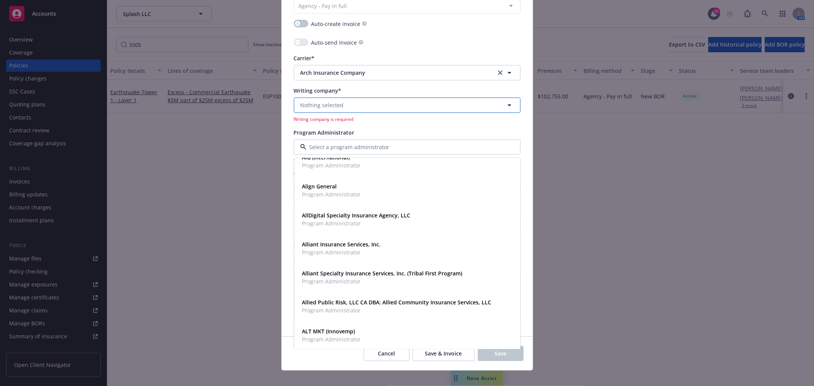
click at [341, 103] on button "Nothing selected" at bounding box center [407, 105] width 227 height 15
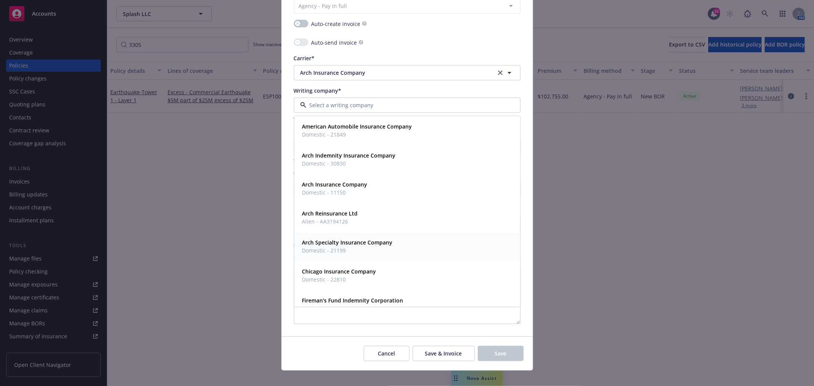
click at [361, 245] on strong "Arch Specialty Insurance Company" at bounding box center [347, 242] width 90 height 7
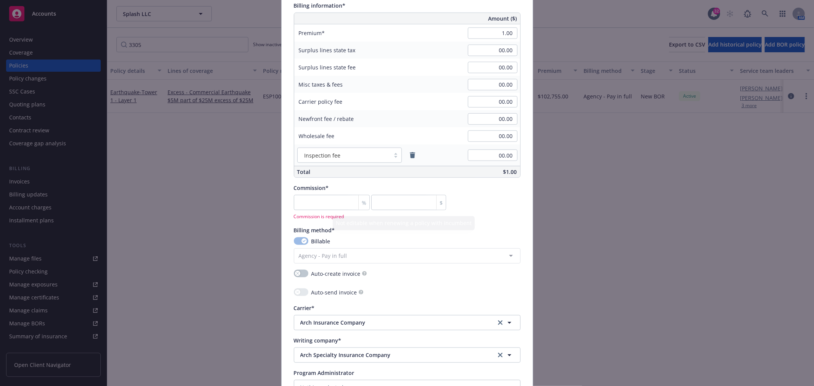
scroll to position [548, 0]
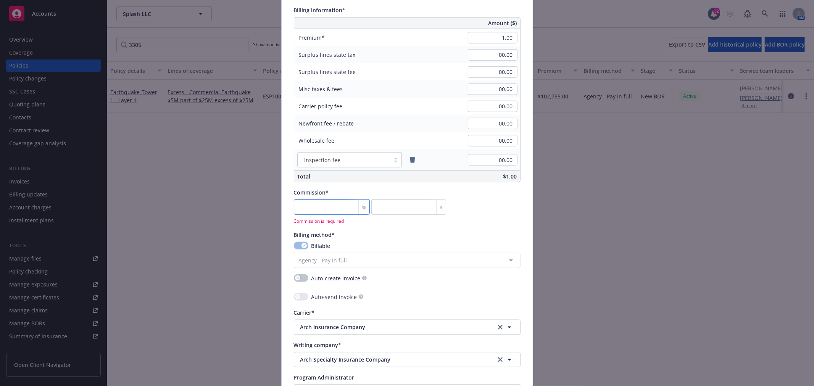
click at [343, 205] on input "number" at bounding box center [332, 207] width 76 height 15
type input "0"
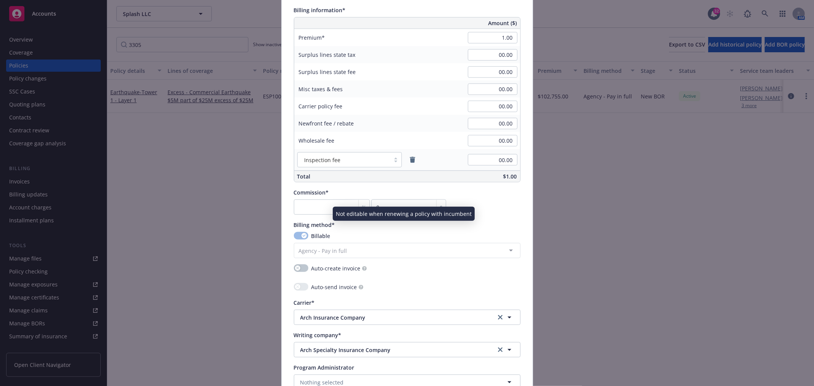
click at [462, 229] on div "Policy number* ESP100113306 Policy number not available at this time Policy dis…" at bounding box center [407, 38] width 227 height 1041
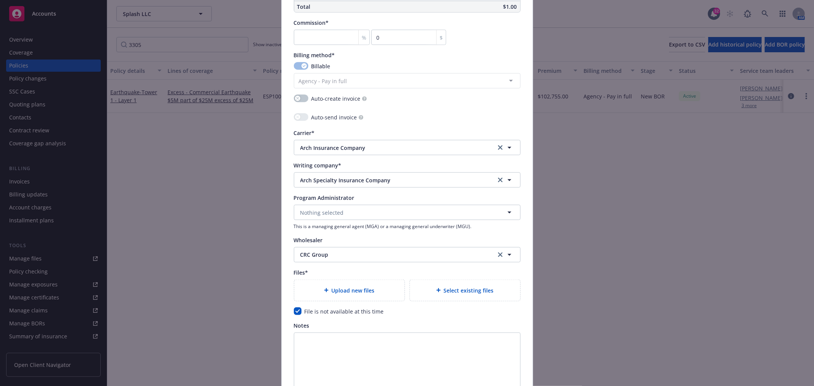
scroll to position [793, 0]
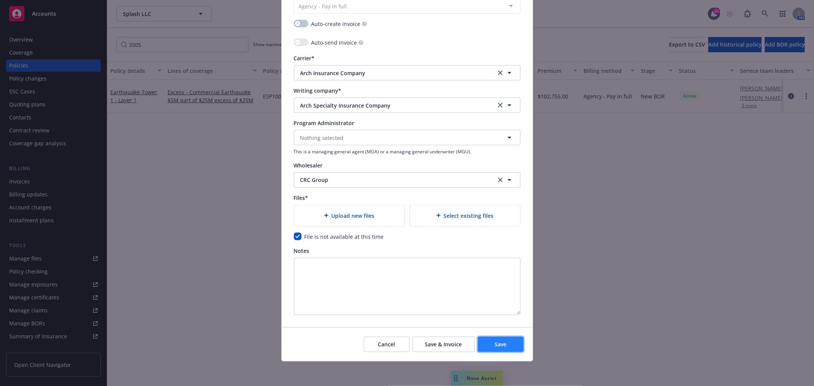
click at [504, 346] on button "Save" at bounding box center [501, 344] width 46 height 15
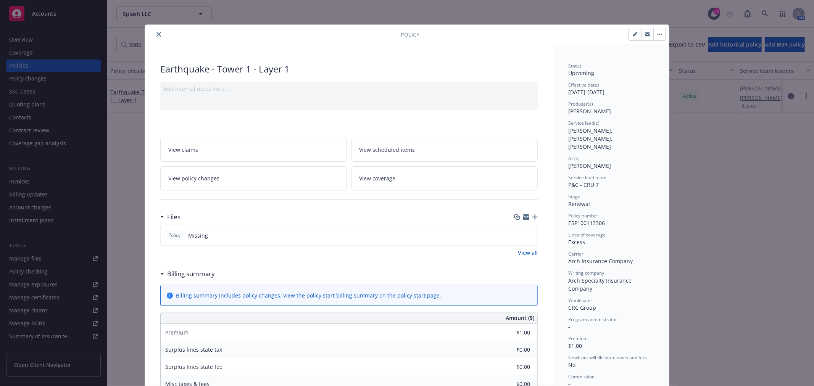
click at [159, 33] on button "close" at bounding box center [158, 34] width 9 height 9
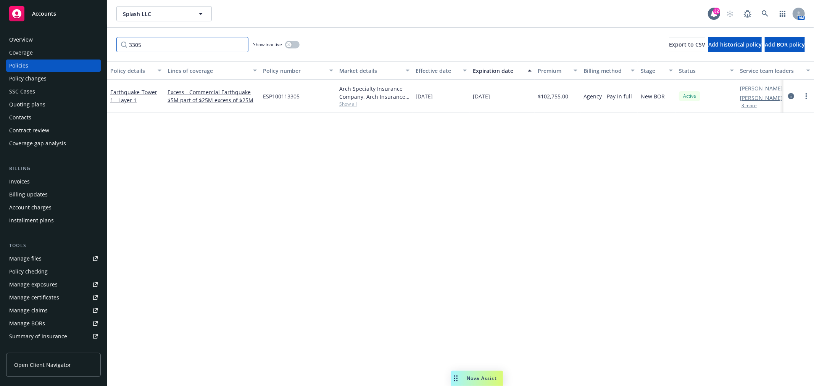
drag, startPoint x: 143, startPoint y: 47, endPoint x: 79, endPoint y: 48, distance: 64.1
click at [84, 47] on div "Accounts Overview Coverage Policies Policy changes SSC Cases Quoting plans Cont…" at bounding box center [407, 193] width 814 height 386
drag, startPoint x: 189, startPoint y: 45, endPoint x: 27, endPoint y: 53, distance: 161.2
click at [29, 52] on div "Accounts Overview Coverage Policies Policy changes SSC Cases Quoting plans Cont…" at bounding box center [407, 193] width 814 height 386
type input "4803"
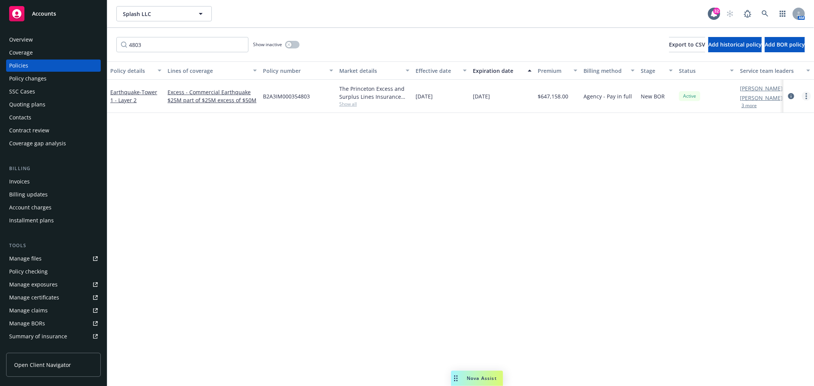
click at [805, 95] on link "more" at bounding box center [806, 96] width 9 height 9
click at [771, 127] on link "Renew with incumbent" at bounding box center [766, 126] width 90 height 15
select select "12"
select select "CA"
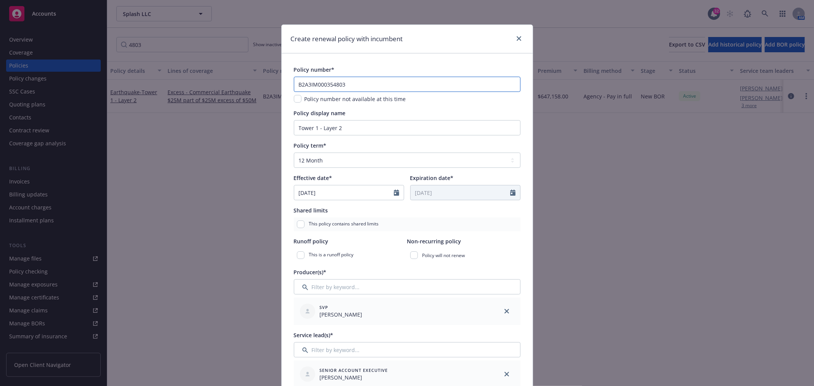
drag, startPoint x: 379, startPoint y: 83, endPoint x: 214, endPoint y: 88, distance: 164.5
click at [214, 88] on div "Create renewal policy with incumbent Policy number* B2A3IM000354803 Policy numb…" at bounding box center [407, 193] width 814 height 386
paste input "4"
type input "B2A3IM000354804"
click at [380, 131] on input "Tower 1 - Layer 2" at bounding box center [407, 127] width 227 height 15
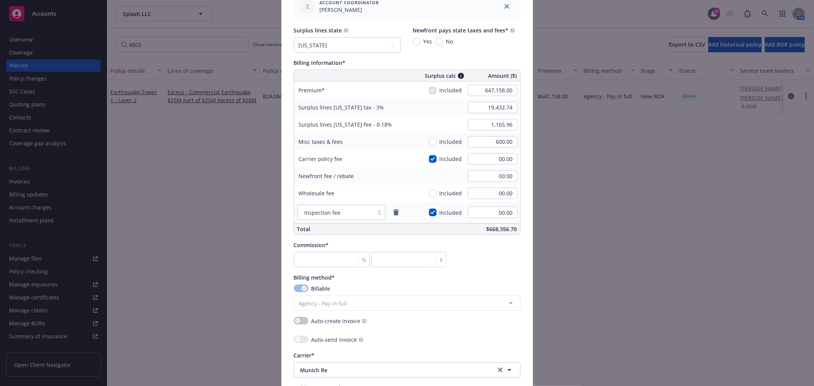
scroll to position [509, 0]
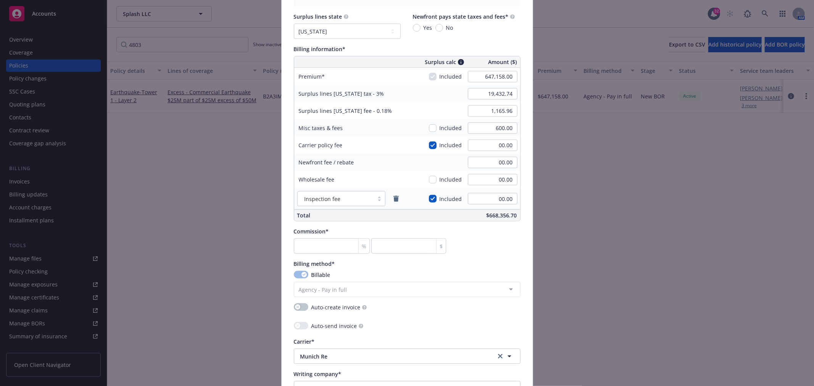
type input "Tower 1 - Layer 2 25M x50M"
click at [475, 79] on input "647,158.00" at bounding box center [493, 76] width 50 height 11
type input "00.00"
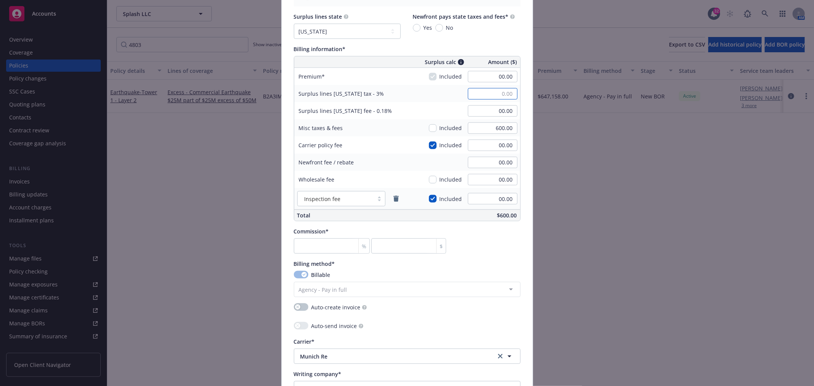
click at [485, 95] on input at bounding box center [493, 93] width 50 height 11
type input "00.00"
click at [507, 76] on input "00.00" at bounding box center [493, 76] width 50 height 11
type input "1.00"
type input "0.03"
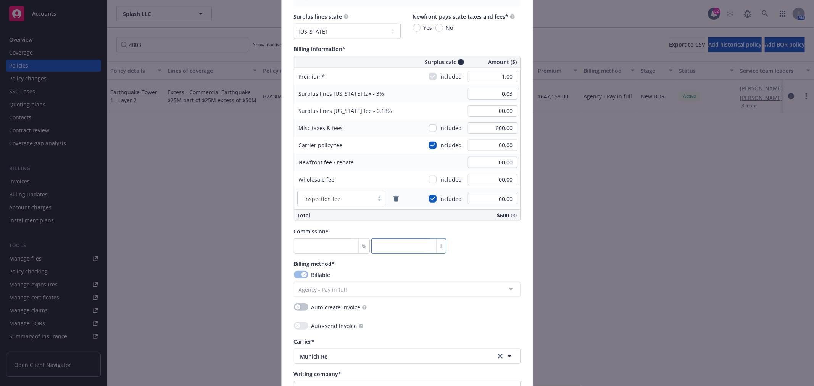
drag, startPoint x: 510, startPoint y: 241, endPoint x: 509, endPoint y: 247, distance: 5.4
click at [509, 245] on div "Commission* % $" at bounding box center [407, 240] width 227 height 26
type input "0"
click at [482, 127] on input "600.00" at bounding box center [493, 127] width 50 height 11
type input "00.00"
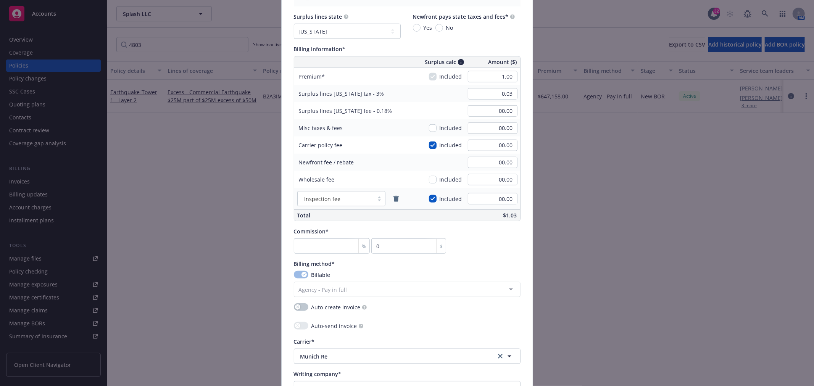
click at [489, 245] on div "Commission* % 0 $" at bounding box center [407, 240] width 227 height 26
click at [390, 31] on select "No surplus lines state Alaska Alabama Arkansas Arizona California Colorado Conn…" at bounding box center [347, 31] width 107 height 15
select select "NONE"
click at [294, 24] on select "No surplus lines state Alaska Alabama Arkansas Arizona California Colorado Conn…" at bounding box center [347, 31] width 107 height 15
type input "00.00"
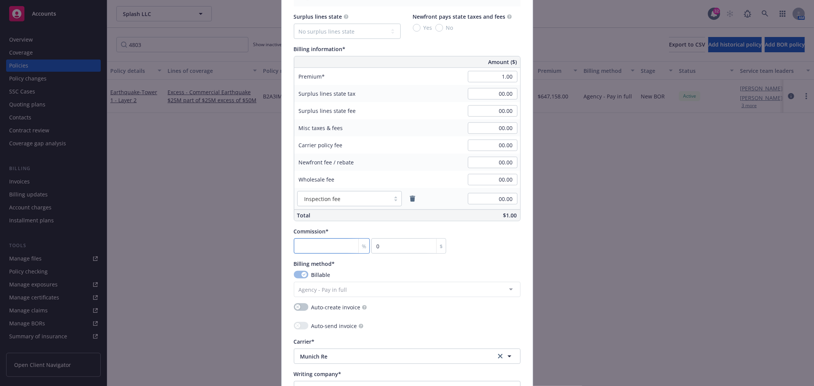
click at [317, 248] on input "number" at bounding box center [332, 245] width 76 height 15
click at [498, 261] on div "Billing method*" at bounding box center [407, 264] width 227 height 8
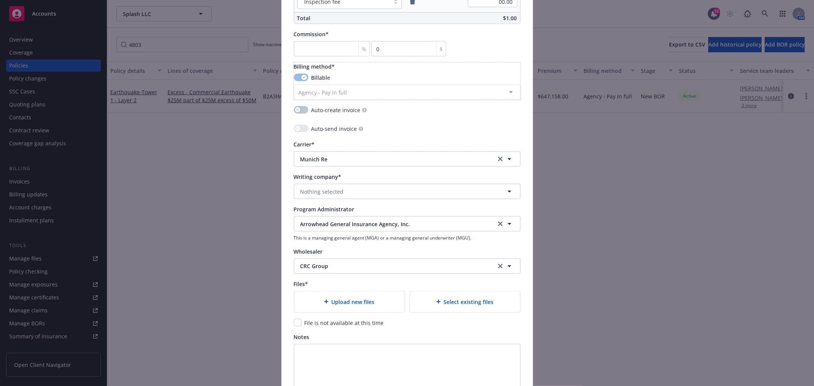
scroll to position [720, 0]
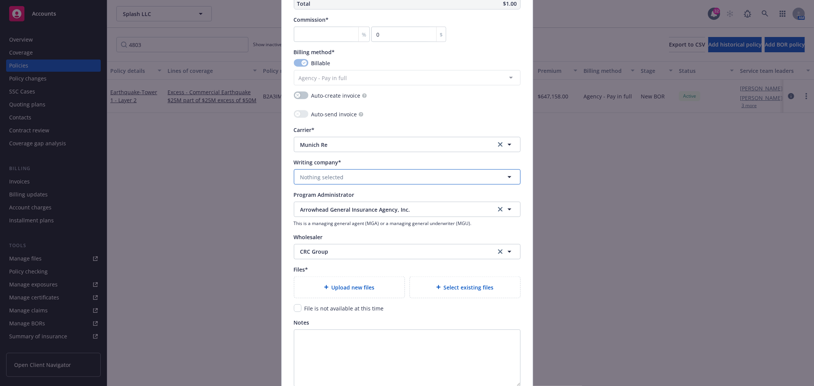
click at [361, 179] on button "Nothing selected" at bounding box center [407, 176] width 227 height 15
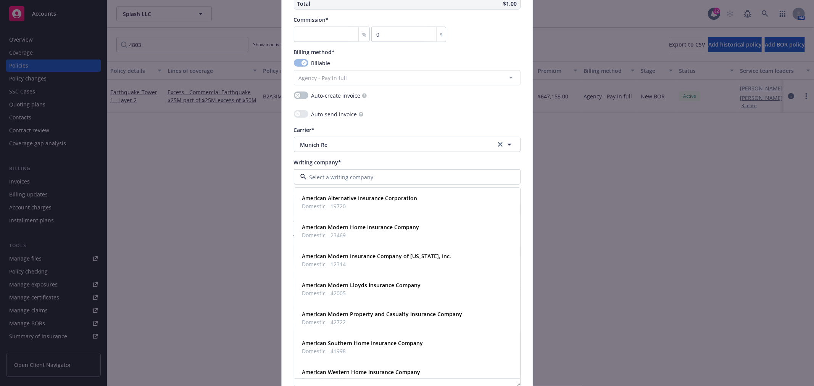
click at [350, 179] on input at bounding box center [405, 177] width 198 height 8
type input "pr"
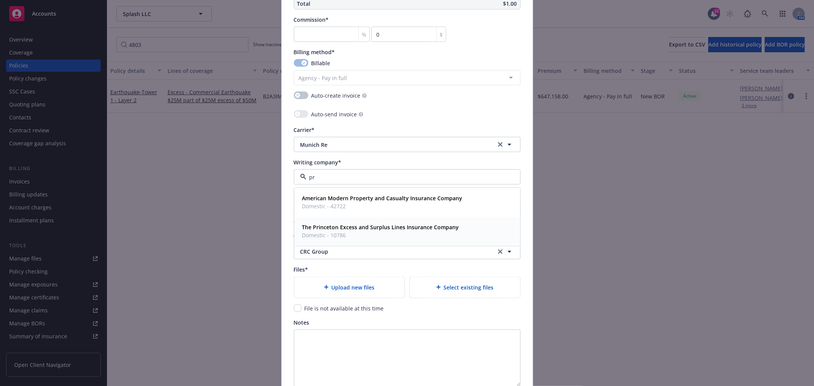
click at [353, 228] on strong "The Princeton Excess and Surplus Lines Insurance Company" at bounding box center [380, 227] width 157 height 7
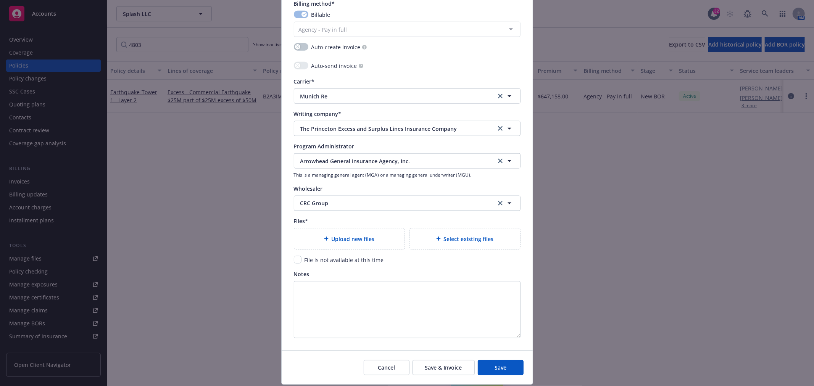
scroll to position [793, 0]
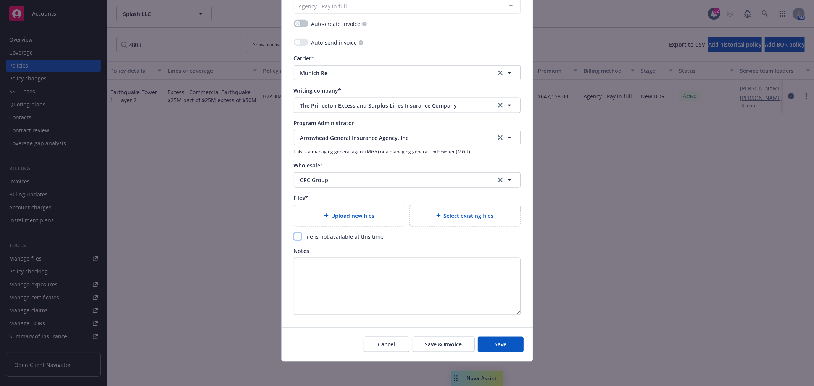
click at [294, 236] on input "checkbox" at bounding box center [298, 237] width 8 height 8
checkbox input "true"
click at [505, 344] on button "Save" at bounding box center [501, 344] width 46 height 15
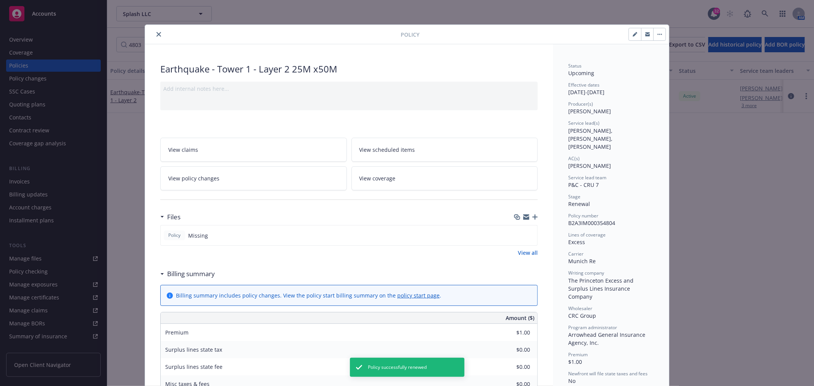
click at [154, 34] on button "close" at bounding box center [158, 34] width 9 height 9
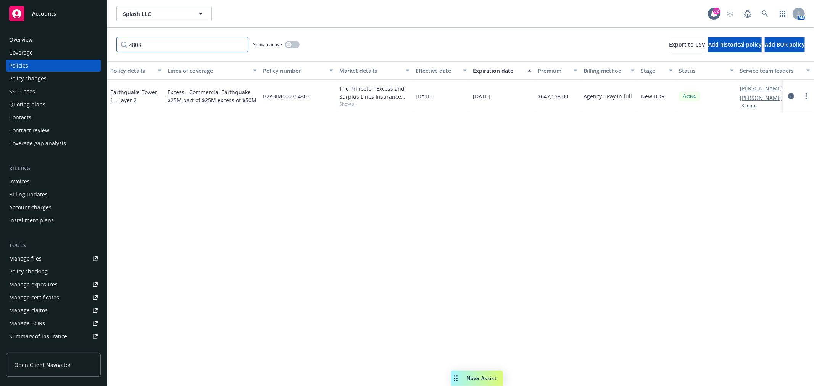
click at [158, 39] on input "4803" at bounding box center [182, 44] width 132 height 15
type input "4803"
drag, startPoint x: 144, startPoint y: 46, endPoint x: 89, endPoint y: 54, distance: 55.5
click at [90, 54] on div "Accounts Overview Coverage Policies Policy changes SSC Cases Quoting plans Cont…" at bounding box center [407, 193] width 814 height 386
click at [58, 63] on div "Policies" at bounding box center [53, 66] width 89 height 12
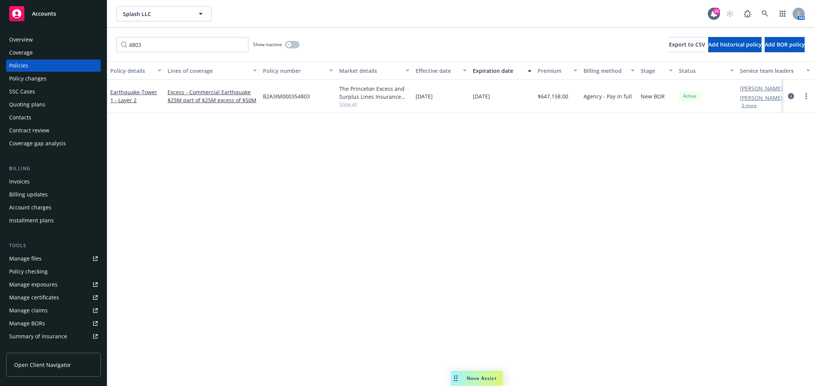
click at [724, 113] on div "Policy details Lines of coverage Policy number Market details Effective date Ex…" at bounding box center [460, 223] width 707 height 325
click at [720, 154] on div "Policy details Lines of coverage Policy number Market details Effective date Ex…" at bounding box center [460, 223] width 707 height 325
click at [611, 218] on div "Policy details Lines of coverage Policy number Market details Effective date Ex…" at bounding box center [460, 223] width 707 height 325
click at [37, 105] on div "Quoting plans" at bounding box center [27, 104] width 36 height 12
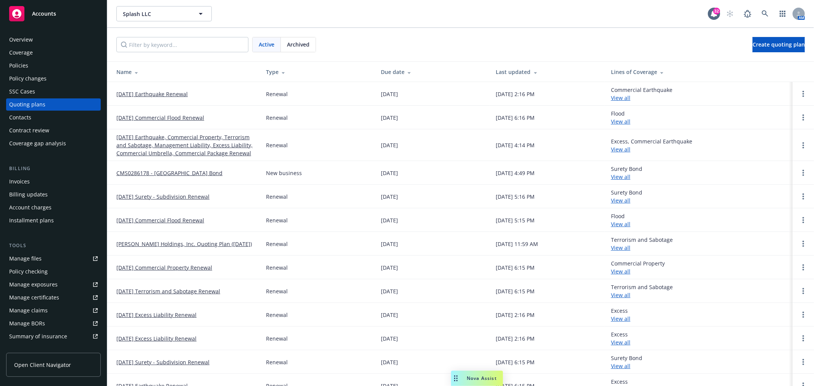
click at [37, 103] on div "Quoting plans" at bounding box center [27, 104] width 36 height 12
drag, startPoint x: 176, startPoint y: 94, endPoint x: 172, endPoint y: 97, distance: 4.7
click at [176, 94] on link "[DATE] Earthquake Renewal" at bounding box center [151, 94] width 71 height 8
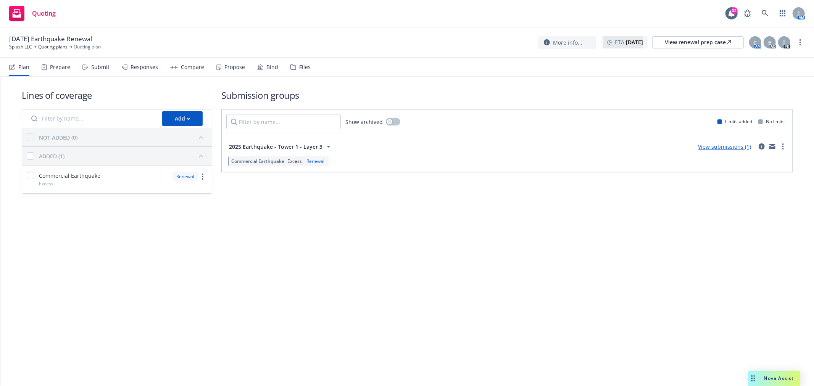
click at [329, 147] on icon at bounding box center [328, 146] width 9 height 9
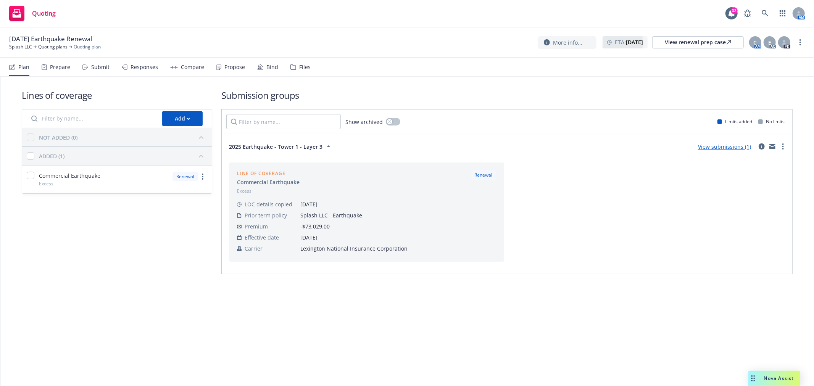
click at [727, 148] on link "View submissions (1)" at bounding box center [724, 146] width 53 height 7
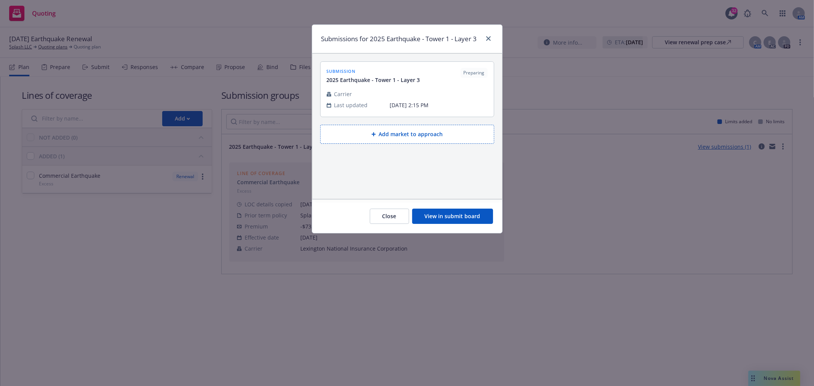
click at [462, 219] on button "View in submit board" at bounding box center [452, 216] width 81 height 15
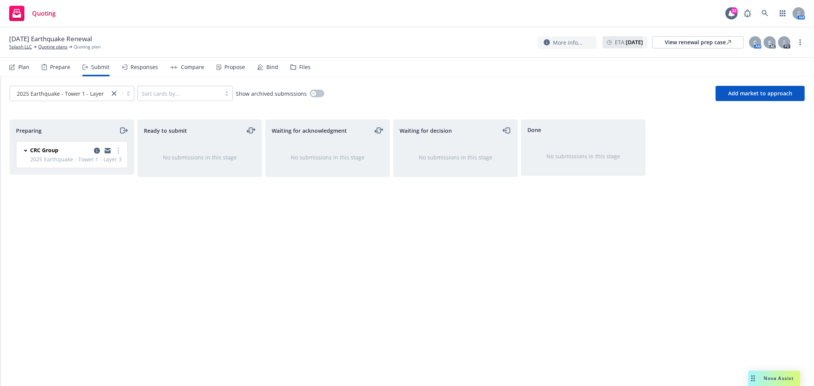
click at [69, 161] on span "2025 Earthquake - Tower 1 - Layer 3" at bounding box center [76, 159] width 93 height 8
click at [15, 67] on div "Plan" at bounding box center [19, 67] width 20 height 18
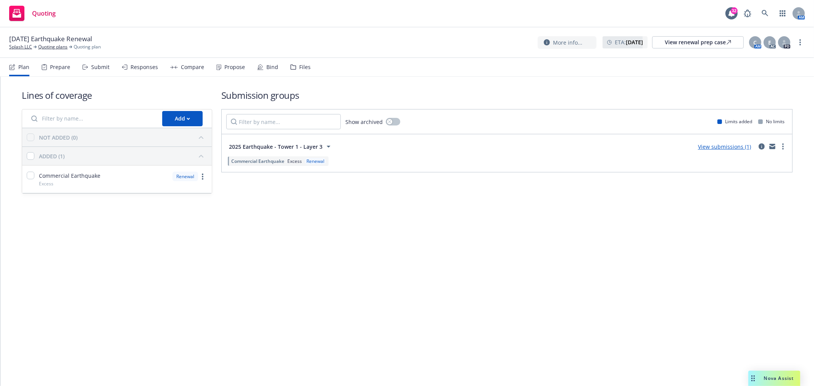
click at [55, 69] on div "Prepare" at bounding box center [60, 67] width 20 height 6
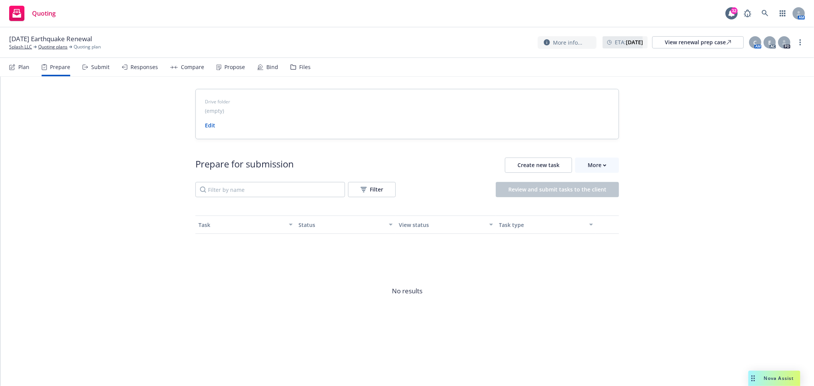
click at [19, 68] on div "Plan" at bounding box center [23, 67] width 11 height 6
click at [775, 377] on span "Nova Assist" at bounding box center [779, 378] width 30 height 6
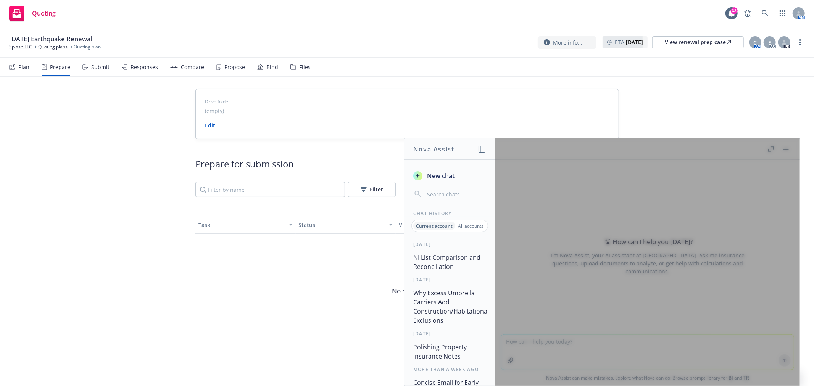
click at [437, 175] on span "New chat" at bounding box center [439, 175] width 29 height 9
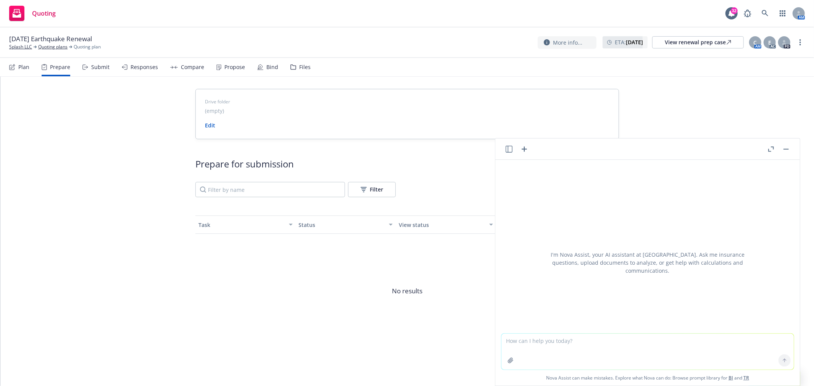
click at [559, 345] on textarea at bounding box center [647, 352] width 292 height 36
type textarea "h"
type textarea "d"
click at [535, 338] on textarea "What do i do if a tower with a quota share changes a carrier at renewal?" at bounding box center [647, 352] width 292 height 36
type textarea "How can i update a carrier in Navigator if a tower with a quota share changes a…"
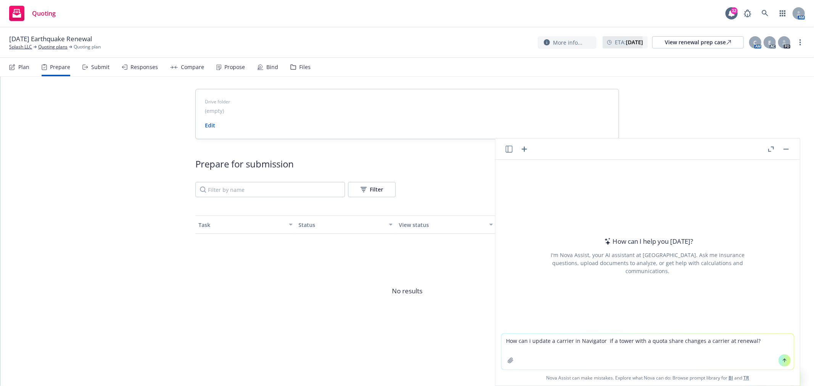
click at [787, 360] on button at bounding box center [784, 361] width 12 height 12
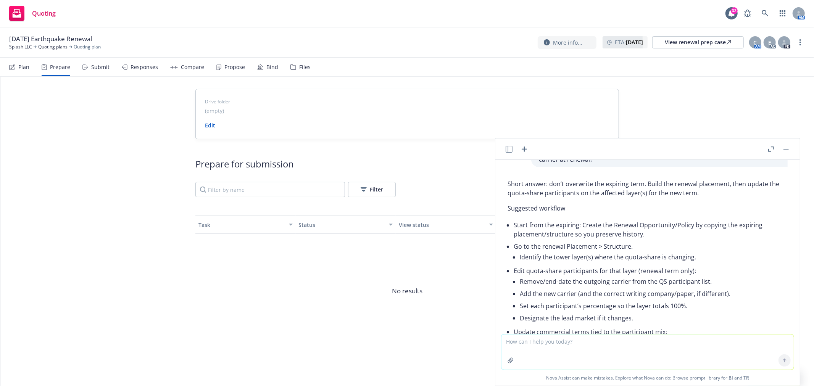
scroll to position [42, 0]
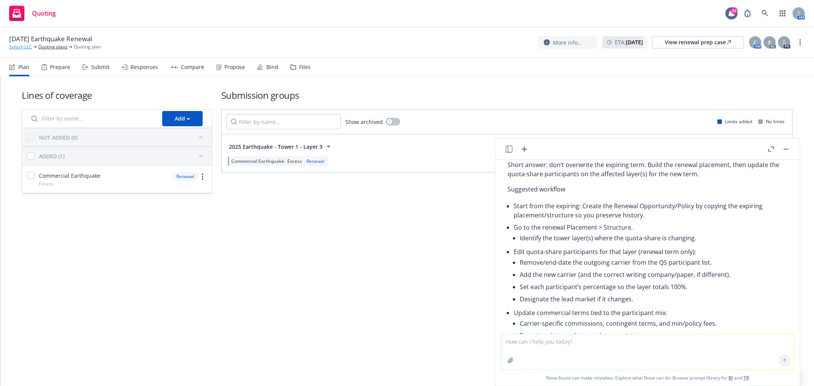
click at [21, 46] on link "Splash LLC" at bounding box center [20, 47] width 23 height 7
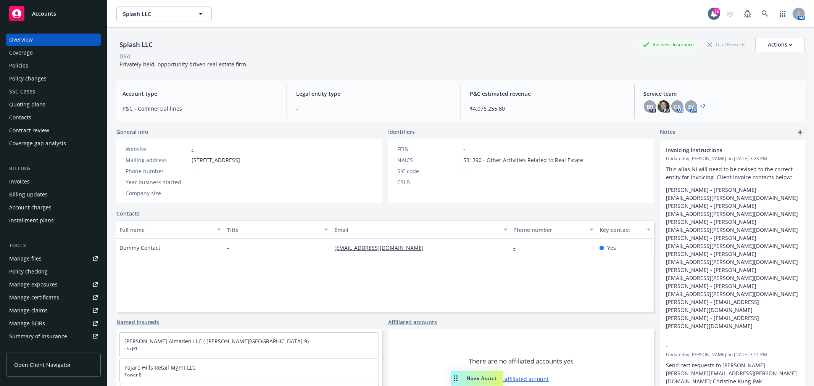
click at [481, 382] on div "Nova Assist" at bounding box center [477, 378] width 52 height 15
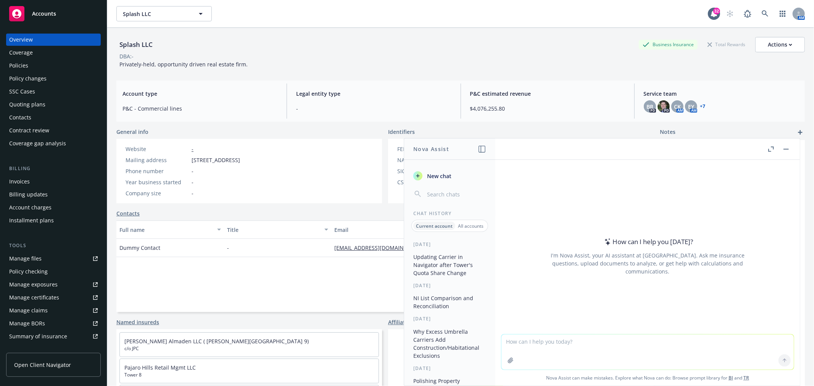
click at [427, 262] on button "Updating Carrier in Navigator after Tower's Quota Share Change" at bounding box center [449, 265] width 79 height 29
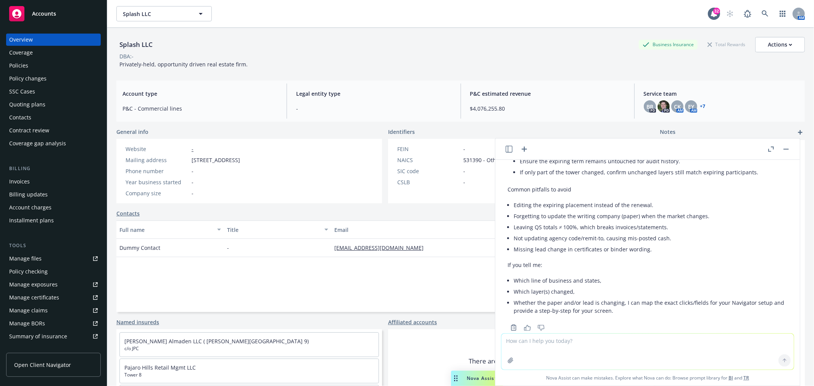
scroll to position [392, 0]
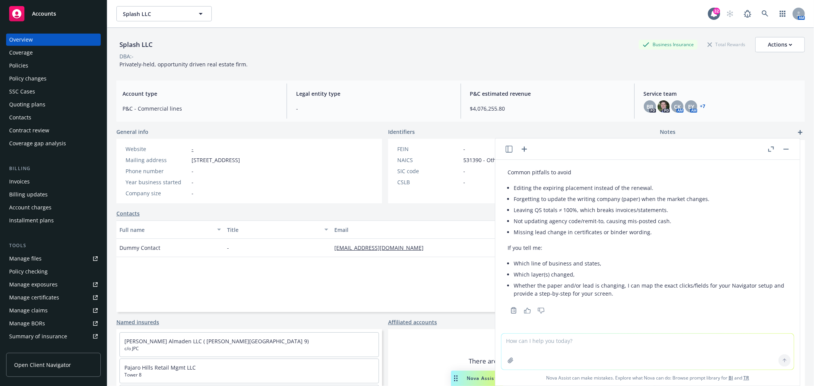
click at [602, 338] on textarea at bounding box center [647, 352] width 292 height 36
type textarea "it's for earthquake DIC Tower 1 layer 2"
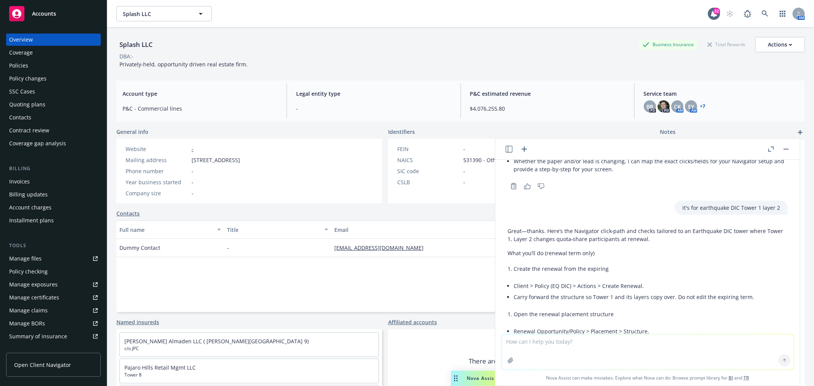
scroll to position [511, 0]
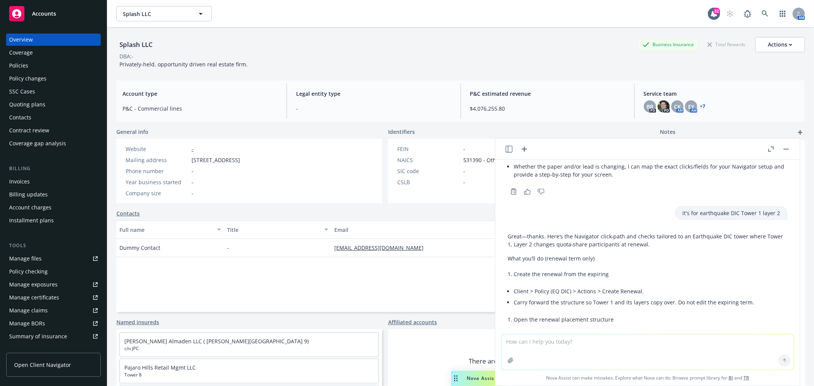
click at [20, 66] on div "Policies" at bounding box center [18, 66] width 19 height 12
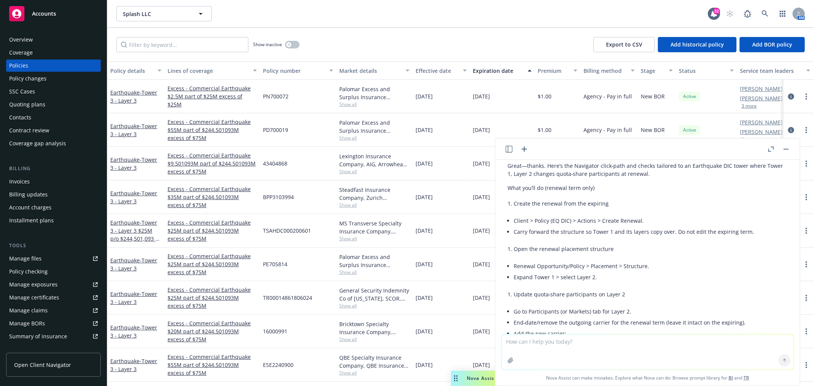
scroll to position [596, 0]
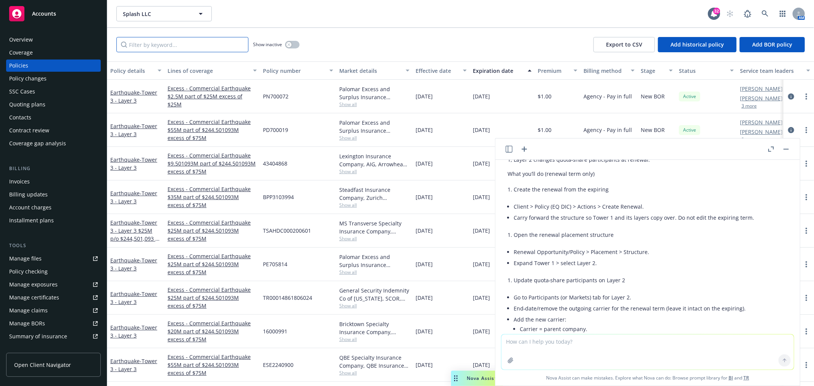
click at [174, 45] on input "Filter by keyword..." at bounding box center [182, 44] width 132 height 15
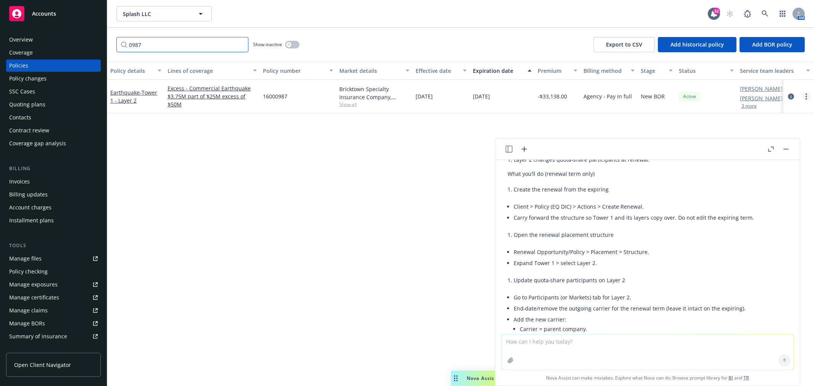
type input "0987"
click at [805, 96] on link "more" at bounding box center [806, 96] width 9 height 9
click at [322, 191] on div "Policy details Lines of coverage Policy number Market details Effective date Ex…" at bounding box center [460, 223] width 707 height 325
click at [55, 66] on div "Policies" at bounding box center [53, 66] width 89 height 12
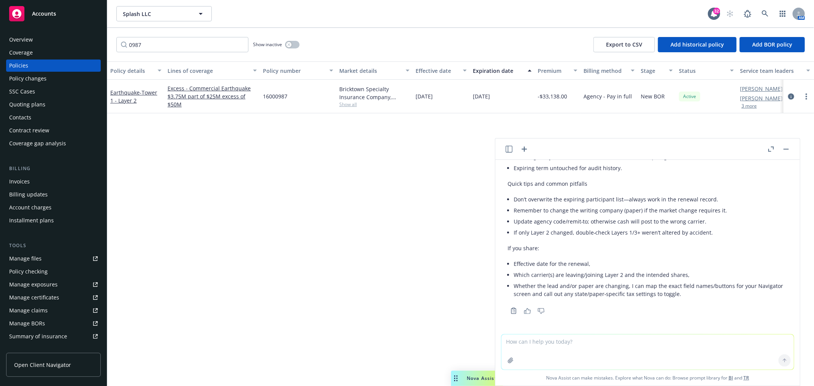
scroll to position [1105, 0]
click at [576, 345] on textarea at bounding box center [647, 352] width 292 height 35
click at [541, 341] on textarea "is there a videa? i dont see Actions" at bounding box center [647, 352] width 292 height 36
click at [574, 340] on textarea "is there a video? i dont see Actions" at bounding box center [647, 352] width 292 height 36
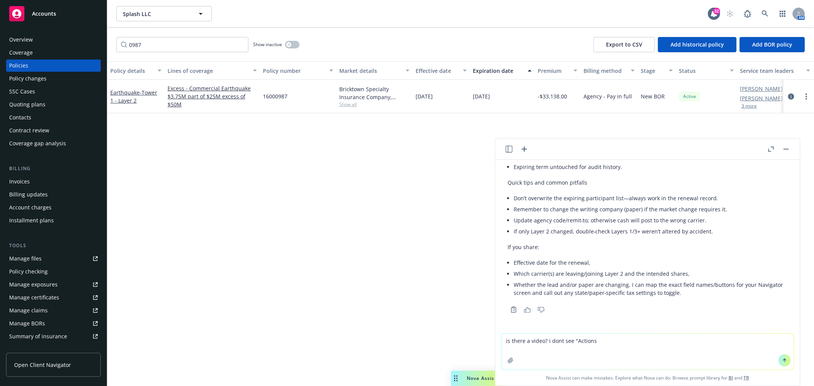
type textarea "is there a video? i dont see "Actions""
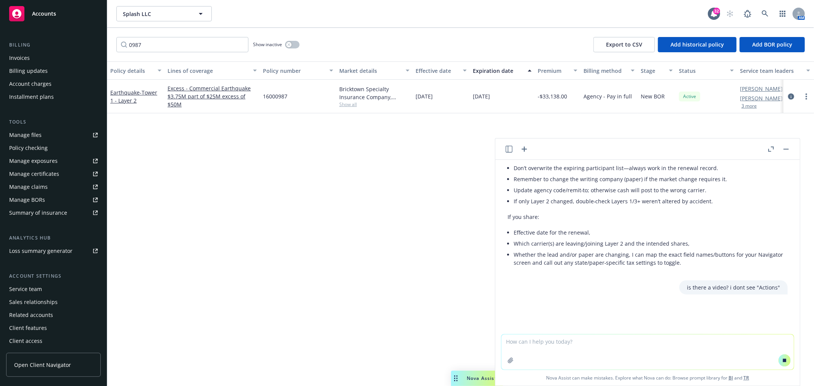
scroll to position [0, 0]
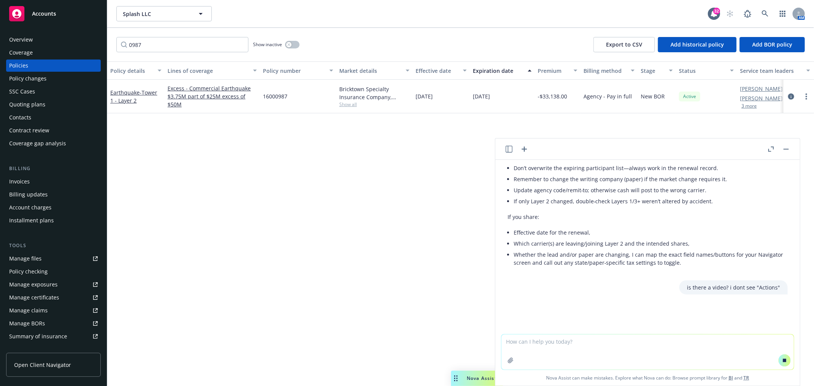
drag, startPoint x: 24, startPoint y: 64, endPoint x: 326, endPoint y: 159, distance: 315.8
click at [326, 159] on div "Policy details Lines of coverage Policy number Market details Effective date Ex…" at bounding box center [460, 223] width 707 height 325
click at [42, 61] on div "Policies" at bounding box center [53, 66] width 89 height 12
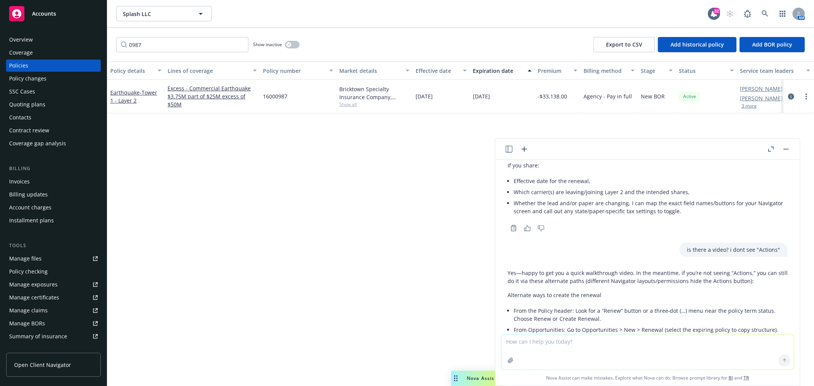
scroll to position [1223, 0]
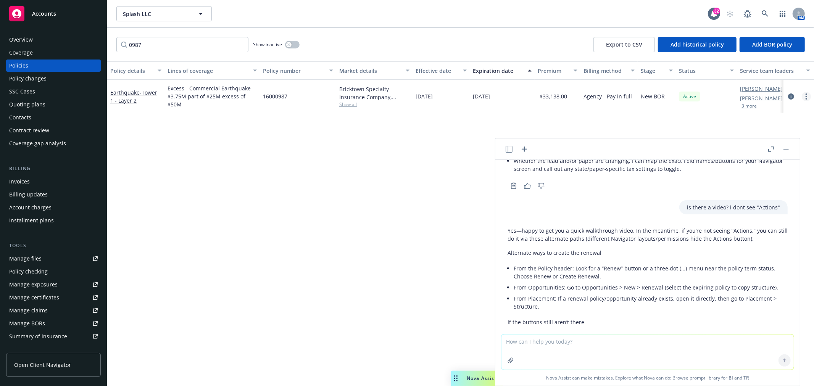
click at [807, 97] on icon "more" at bounding box center [807, 96] width 2 height 6
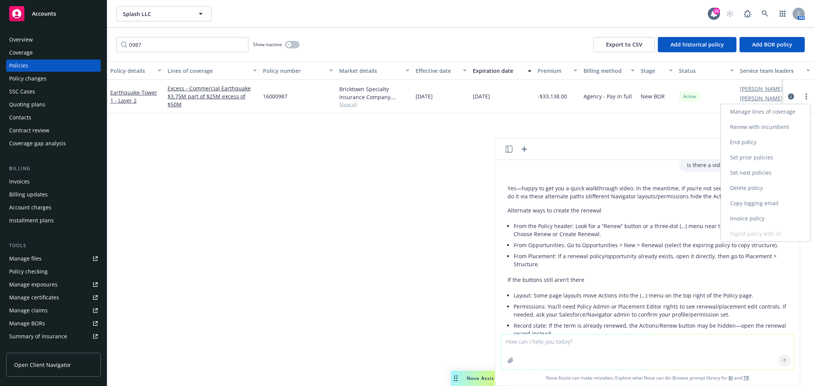
scroll to position [1307, 0]
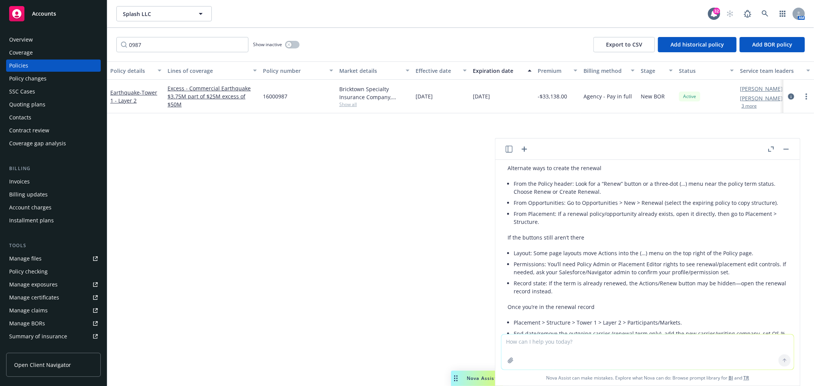
click at [398, 296] on div "Policy details Lines of coverage Policy number Market details Effective date Ex…" at bounding box center [460, 223] width 707 height 325
click at [132, 97] on span "- Tower 1 - Layer 2" at bounding box center [133, 96] width 47 height 15
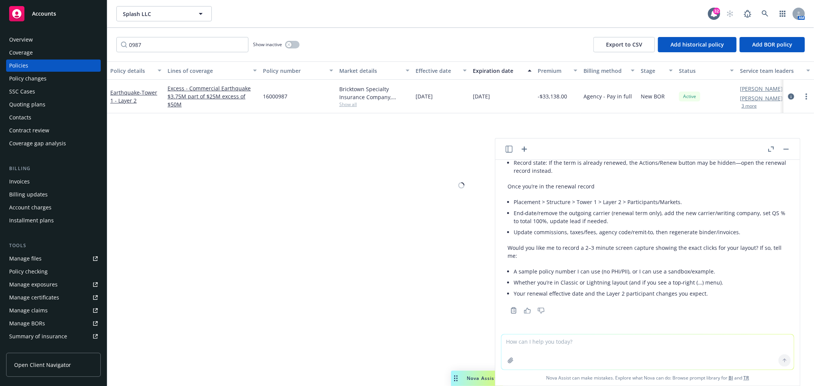
scroll to position [1435, 0]
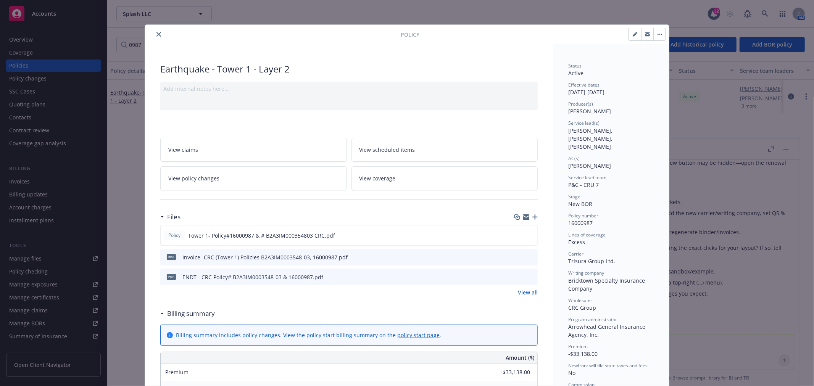
click at [654, 32] on button "button" at bounding box center [659, 34] width 12 height 12
click at [741, 262] on div "Policy Manage lines of coverage Renew with incumbent End policy Set prior polic…" at bounding box center [407, 193] width 814 height 386
click at [148, 32] on div at bounding box center [274, 34] width 253 height 9
click at [156, 34] on icon "close" at bounding box center [158, 34] width 5 height 5
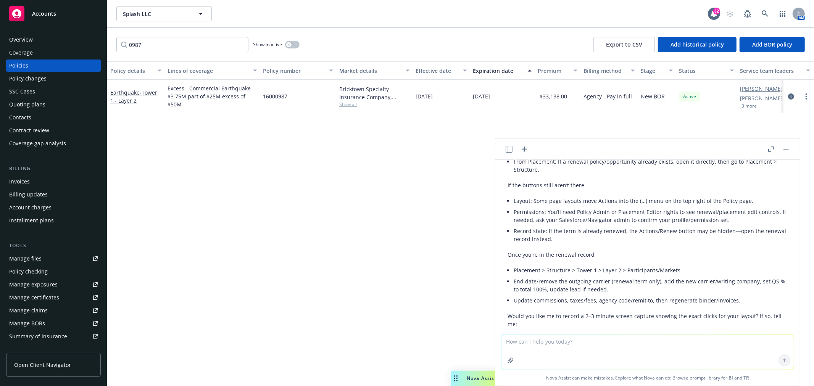
scroll to position [1350, 0]
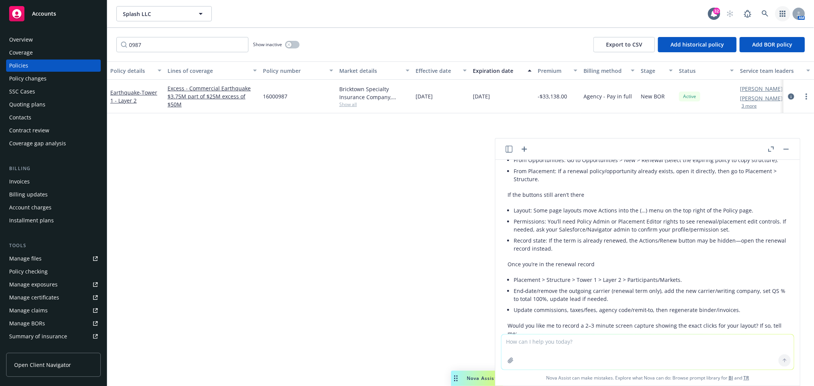
click at [780, 14] on icon "button" at bounding box center [783, 14] width 6 height 6
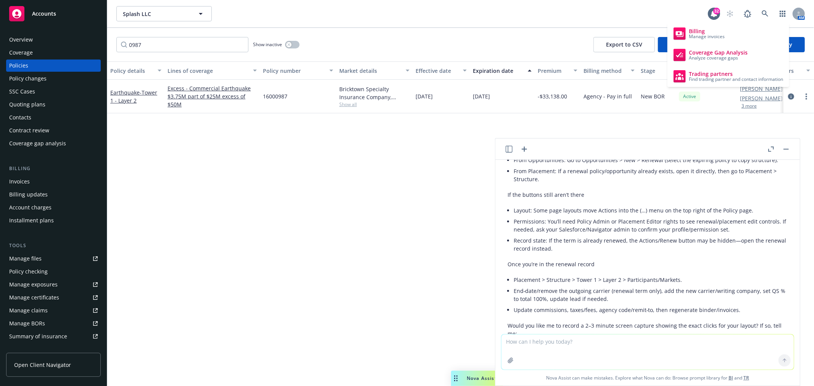
click at [712, 122] on div "Policy details Lines of coverage Policy number Market details Effective date Ex…" at bounding box center [460, 223] width 707 height 325
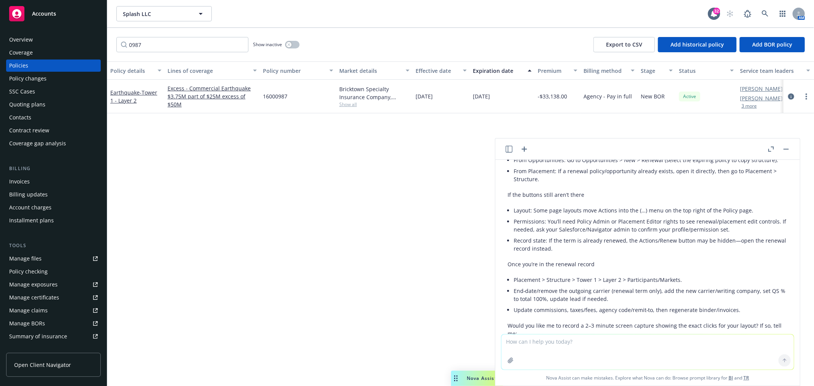
click at [732, 69] on div "button" at bounding box center [733, 71] width 4 height 18
click at [731, 73] on div "button" at bounding box center [733, 71] width 4 height 18
click at [793, 95] on icon "circleInformation" at bounding box center [791, 96] width 6 height 6
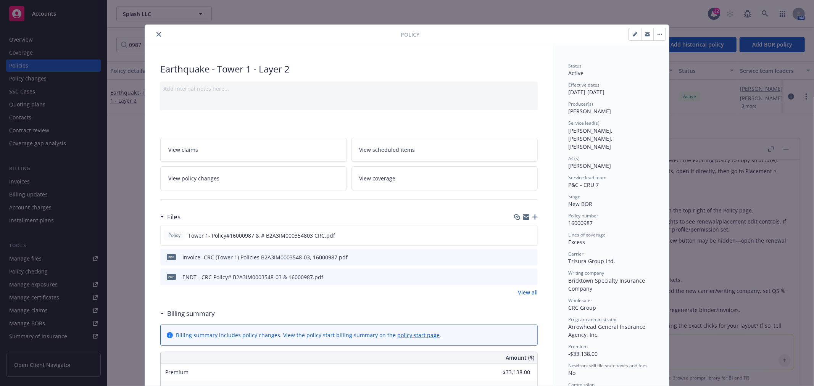
scroll to position [23, 0]
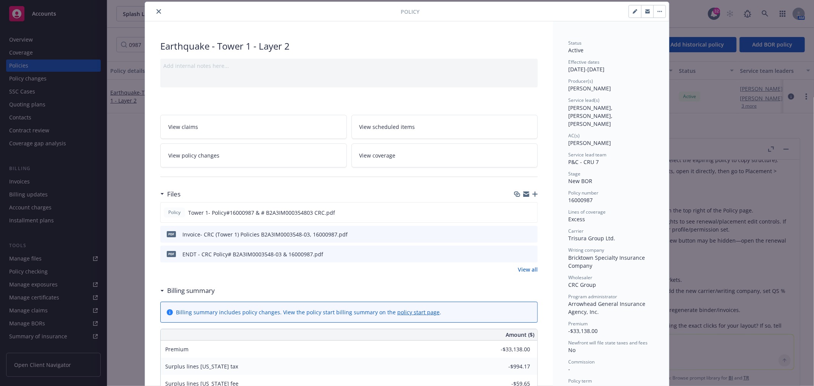
click at [656, 10] on button "button" at bounding box center [659, 11] width 12 height 12
click at [741, 211] on div "Policy Manage lines of coverage Renew with incumbent End policy Set prior polic…" at bounding box center [407, 193] width 814 height 386
click at [156, 11] on icon "close" at bounding box center [158, 11] width 5 height 5
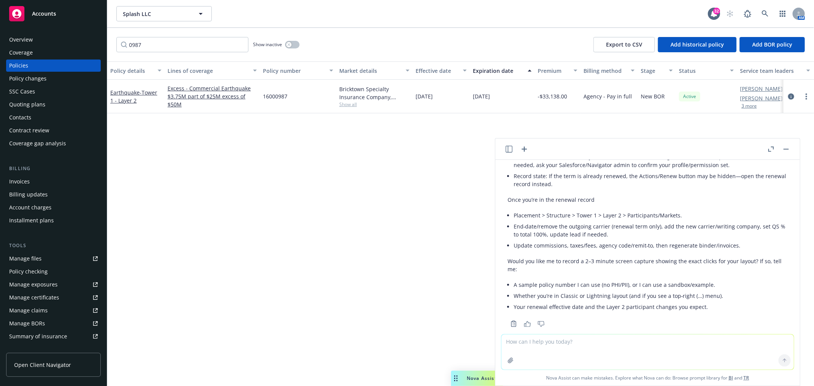
scroll to position [1435, 0]
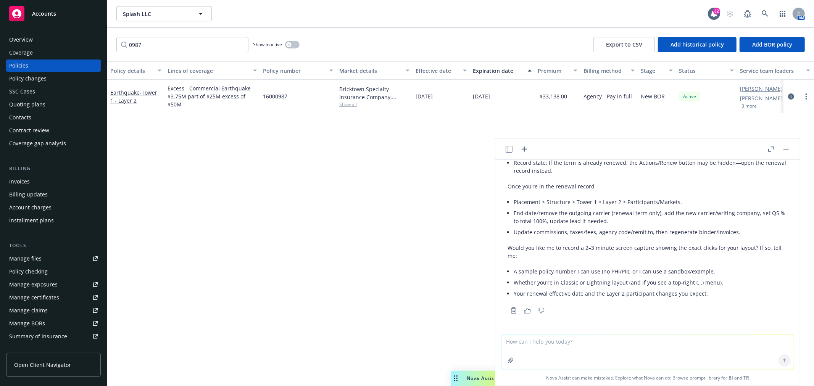
click at [570, 342] on textarea at bounding box center [647, 352] width 292 height 35
type textarea "i only see optiosn to renew with incumbent or set next policices that come clos…"
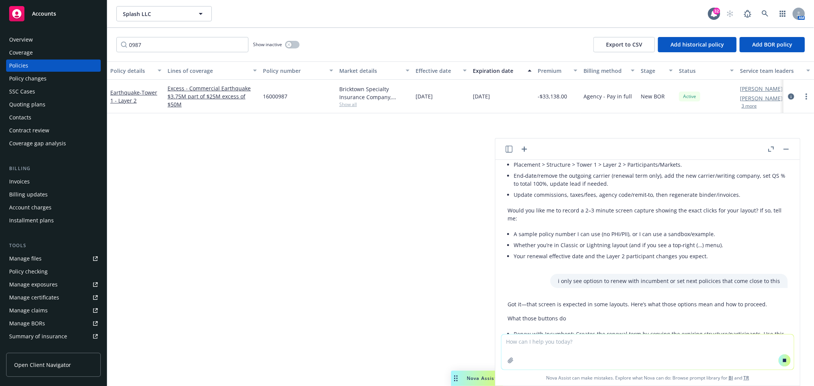
scroll to position [1465, 0]
